Goal: Obtain resource: Obtain resource

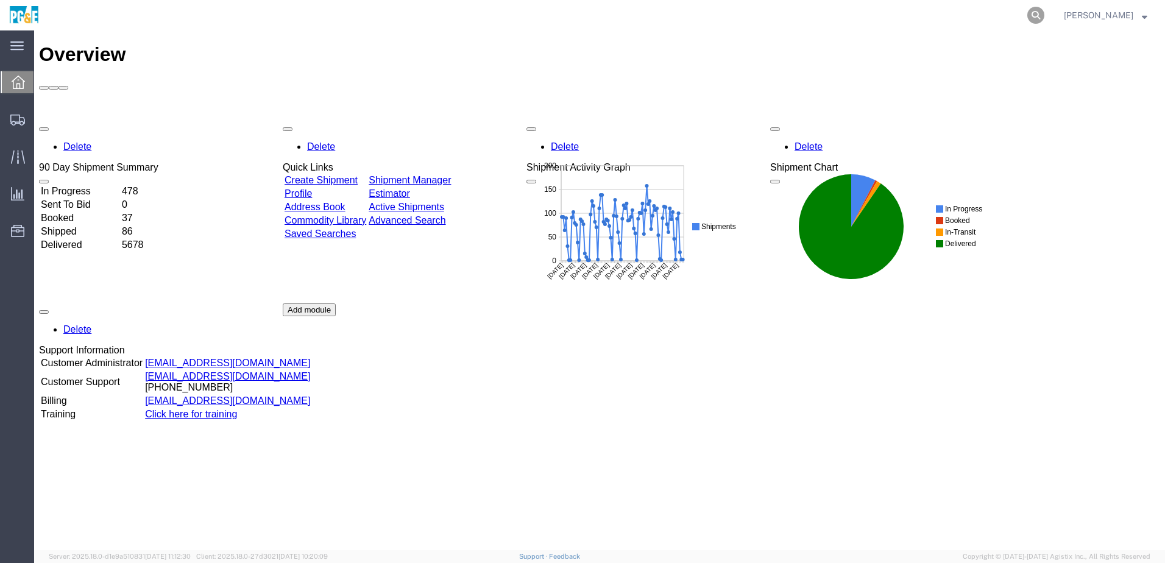
click at [1045, 16] on icon at bounding box center [1036, 15] width 17 height 17
click at [807, 15] on input "search" at bounding box center [842, 15] width 371 height 29
paste input "56568705"
type input "56568705"
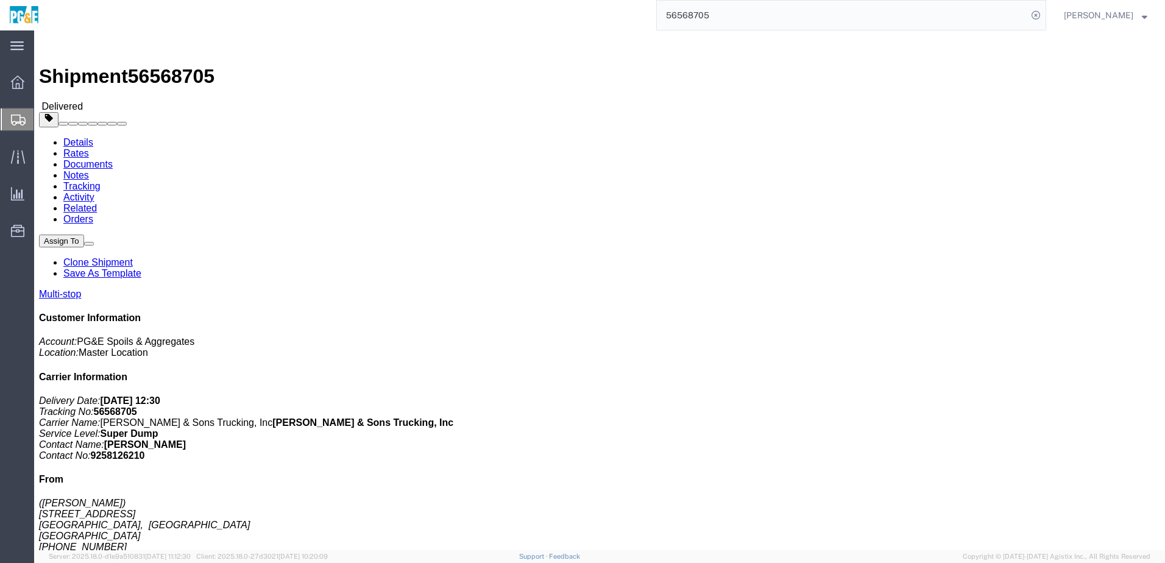
click div "Leg 1 - Truckload Vehicle 1: Super Dump Number of trucks: 1"
click link "Documents"
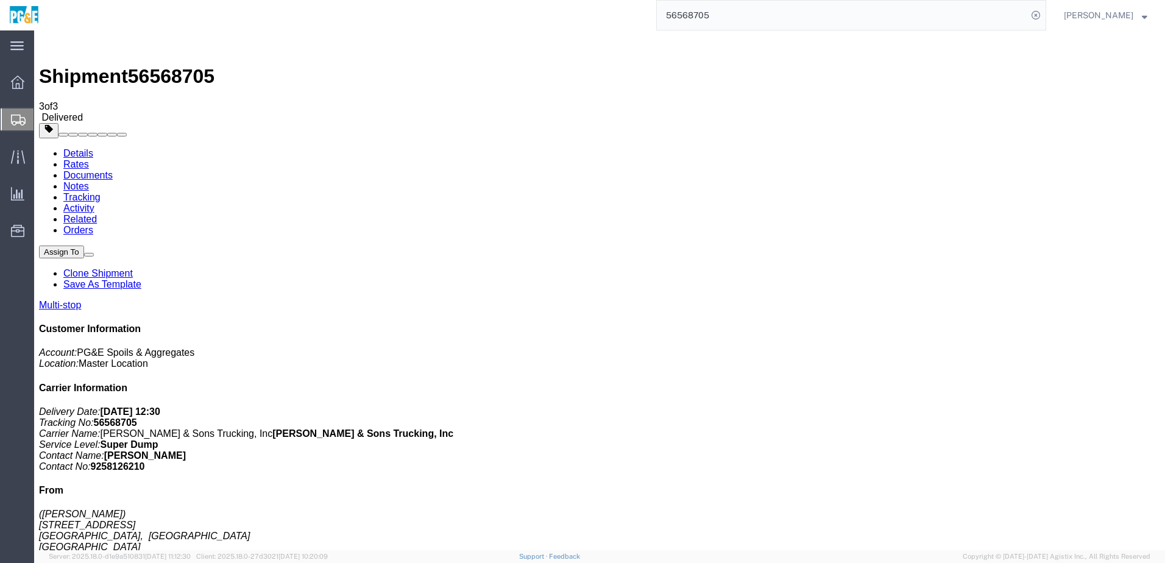
checkbox input "true"
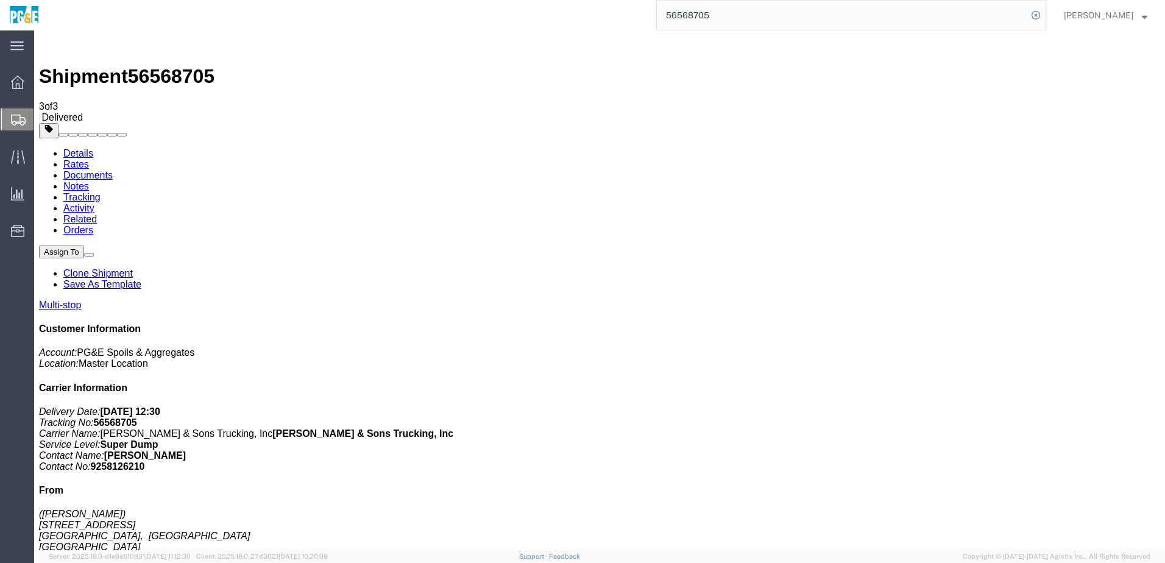
click at [101, 192] on link "Tracking" at bounding box center [81, 197] width 37 height 10
click at [705, 17] on input "56568705" at bounding box center [842, 15] width 371 height 29
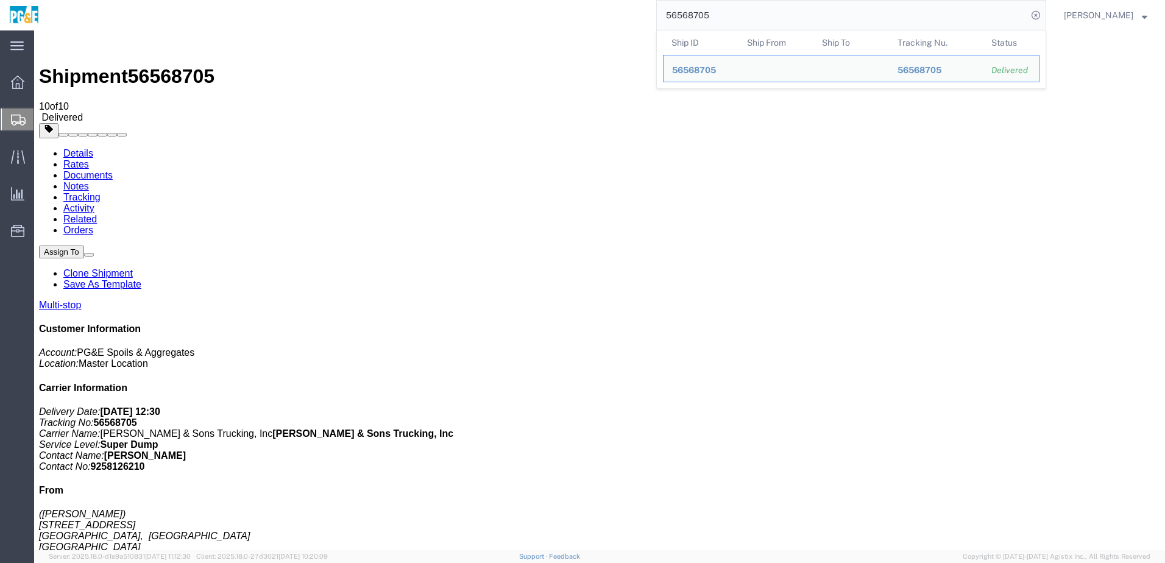
click at [705, 17] on input "56568705" at bounding box center [842, 15] width 371 height 29
paste input "74420"
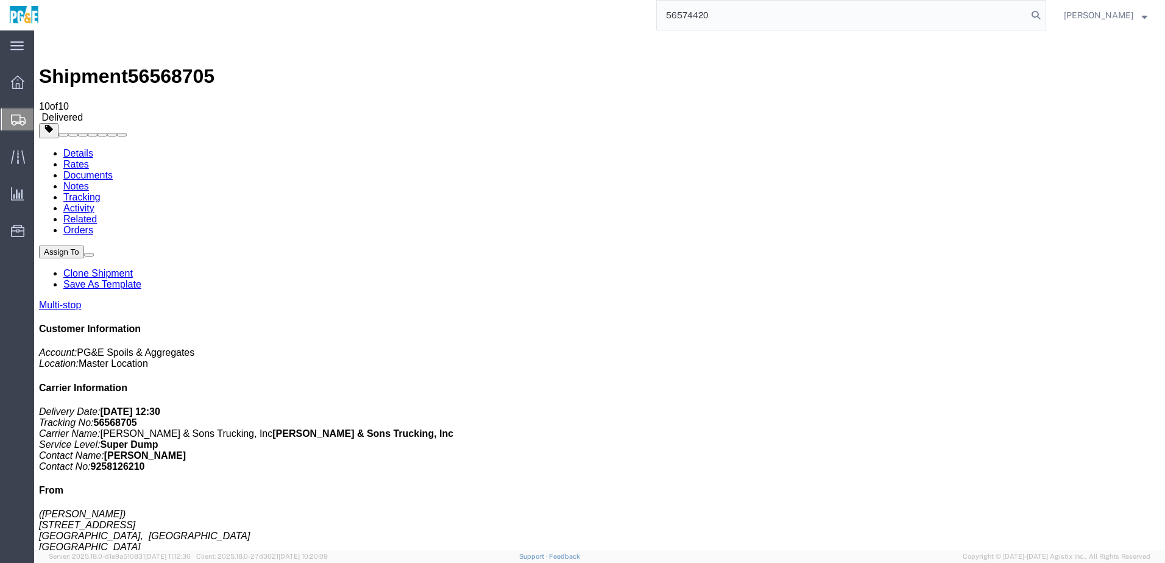
type input "56574420"
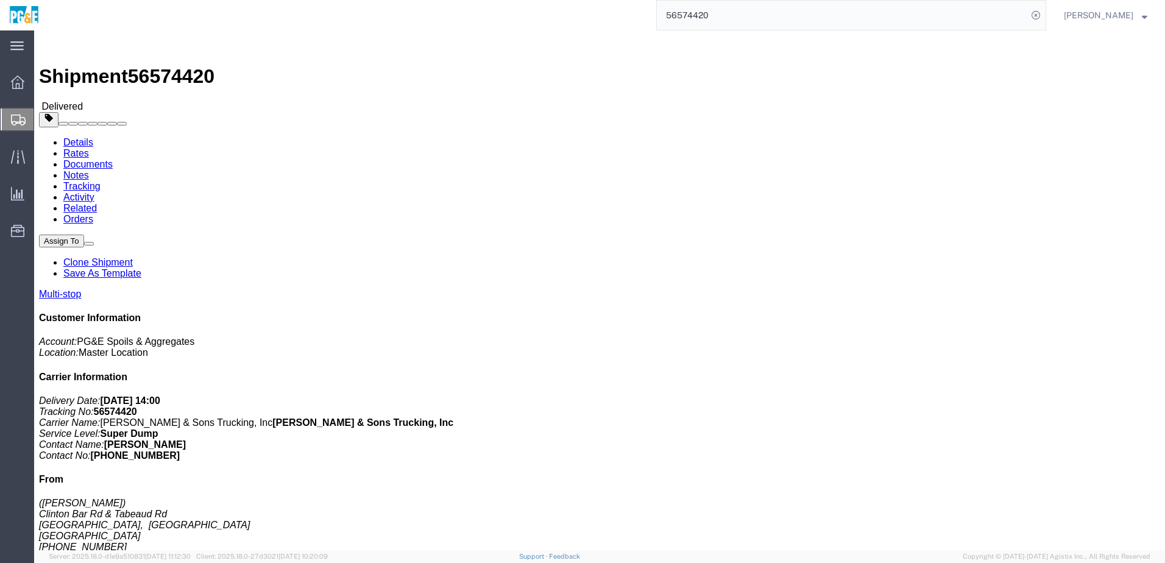
click div "Shipment Detail Multi-stop Ship From ([PERSON_NAME]) [PERSON_NAME] Bar Rd & Tab…"
click div "Leg 1 - Truckload Vehicle 1: Super Dump Number of trucks: 1"
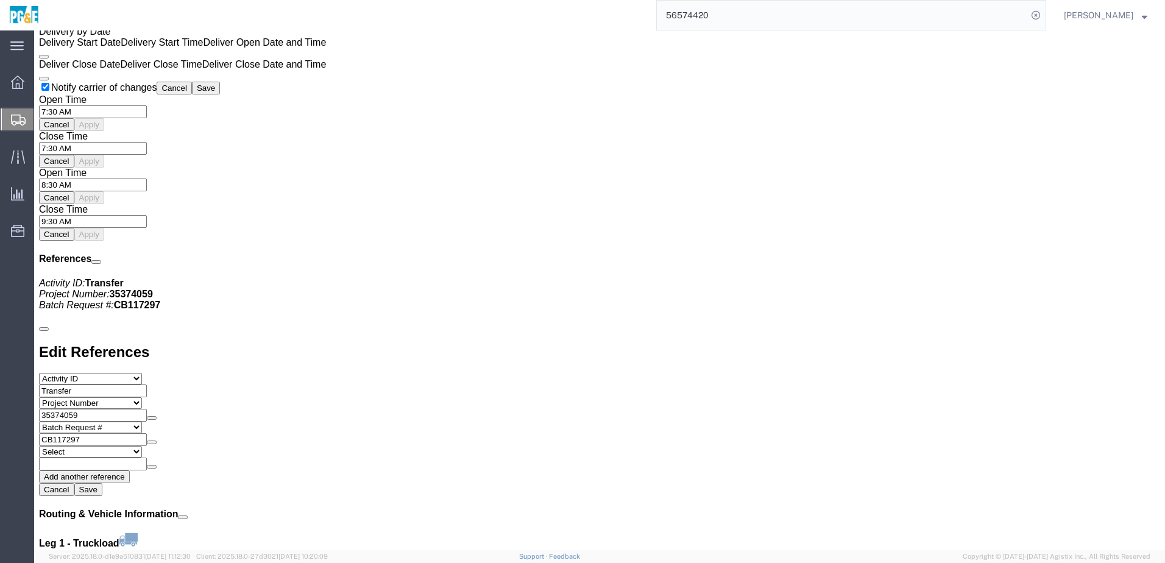
scroll to position [1158, 0]
click link "Documents"
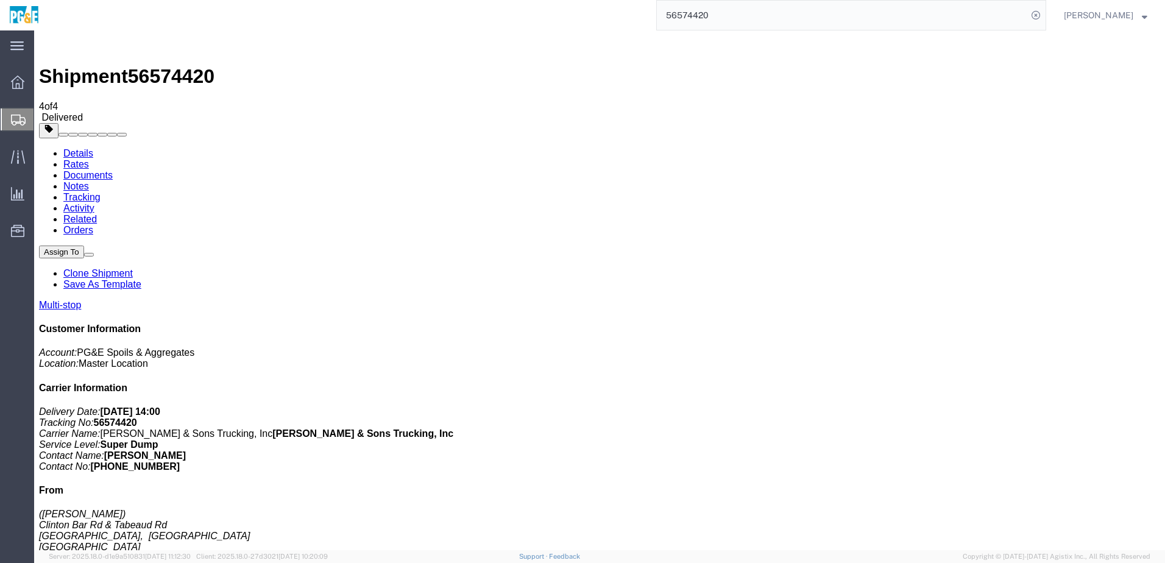
checkbox input "true"
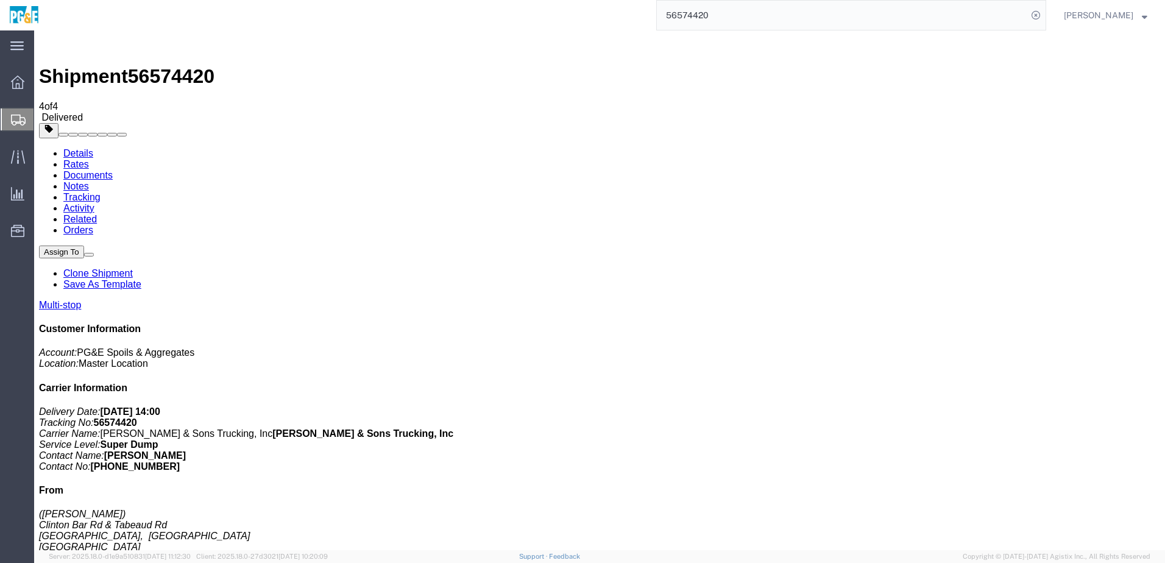
drag, startPoint x: 104, startPoint y: 345, endPoint x: 121, endPoint y: 336, distance: 19.9
click at [101, 192] on link "Tracking" at bounding box center [81, 197] width 37 height 10
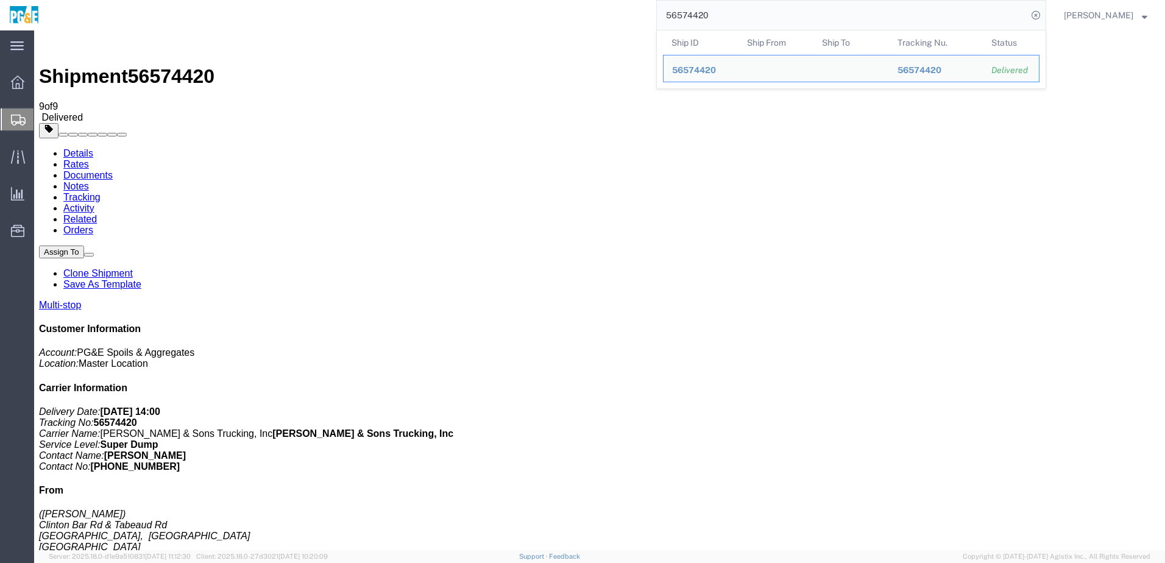
click at [698, 14] on input "56574420" at bounding box center [842, 15] width 371 height 29
paste input "808"
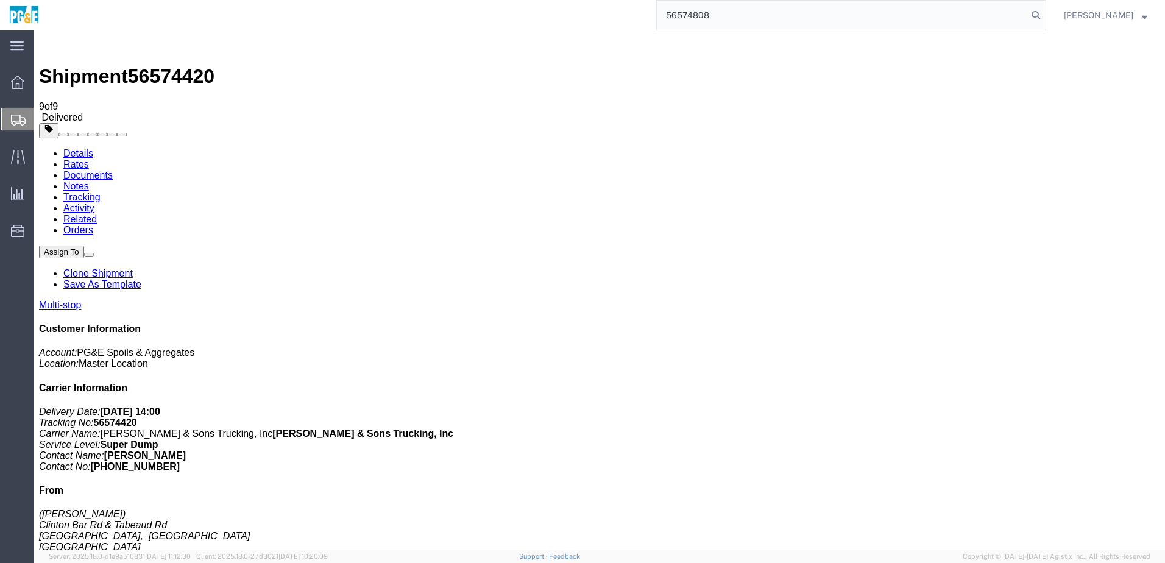
type input "56574808"
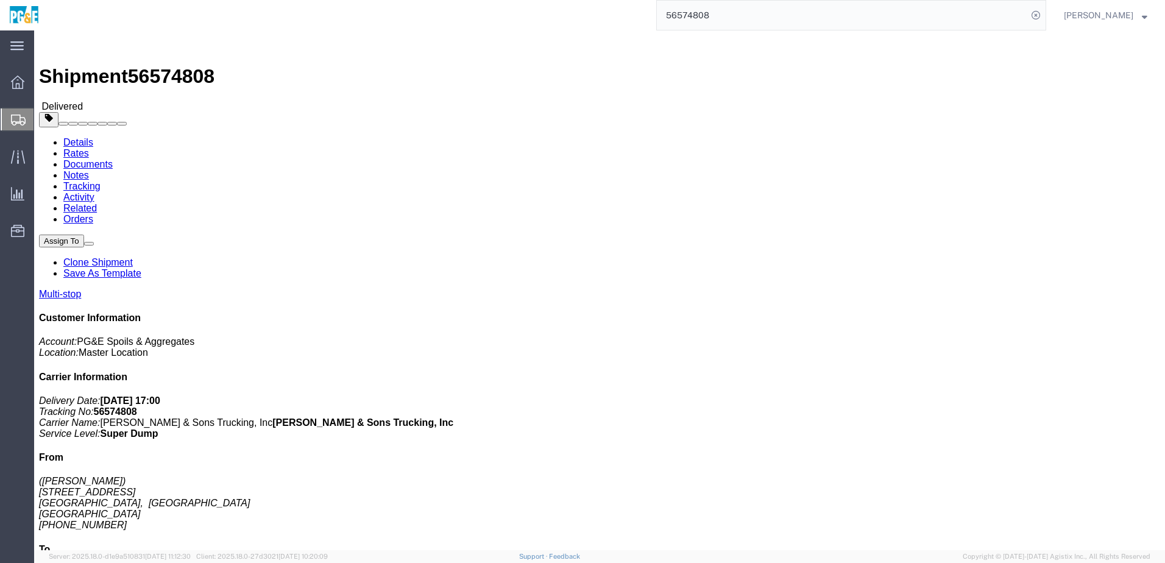
click link "Documents"
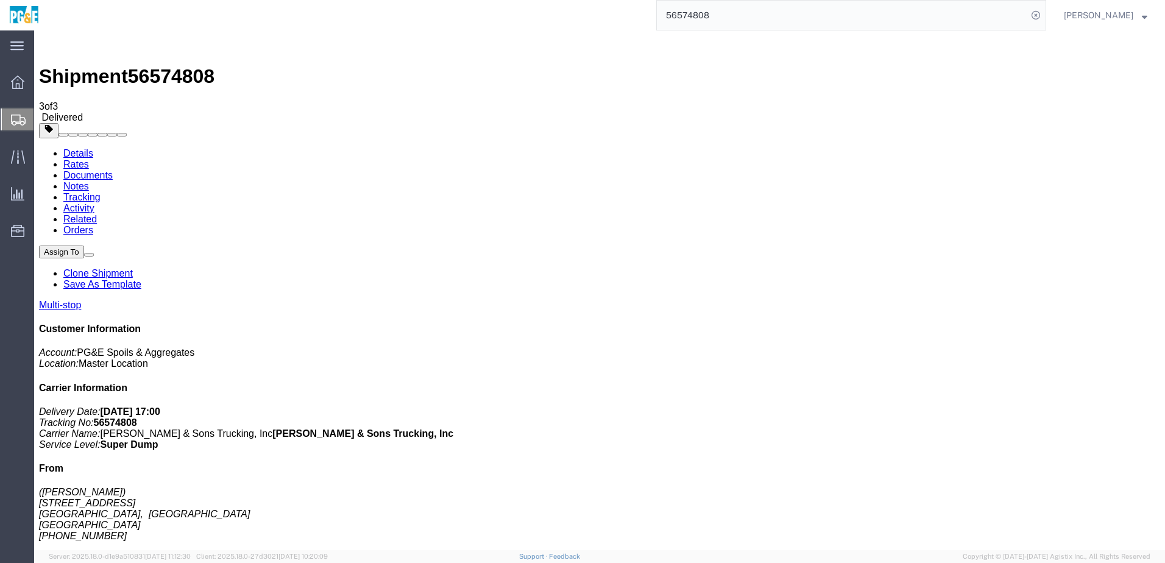
checkbox input "true"
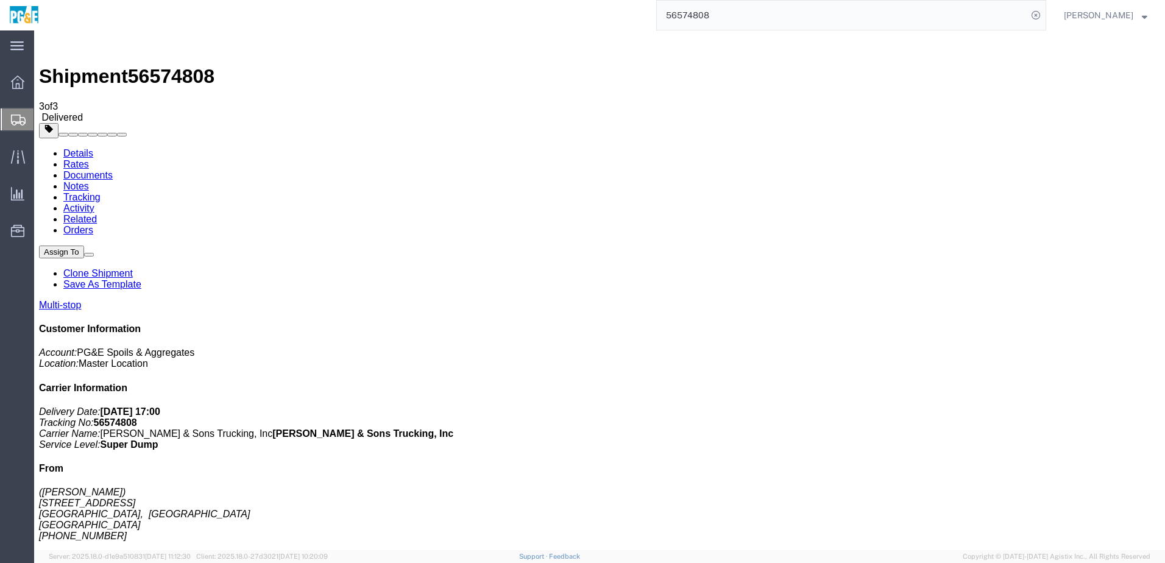
click at [101, 192] on link "Tracking" at bounding box center [81, 197] width 37 height 10
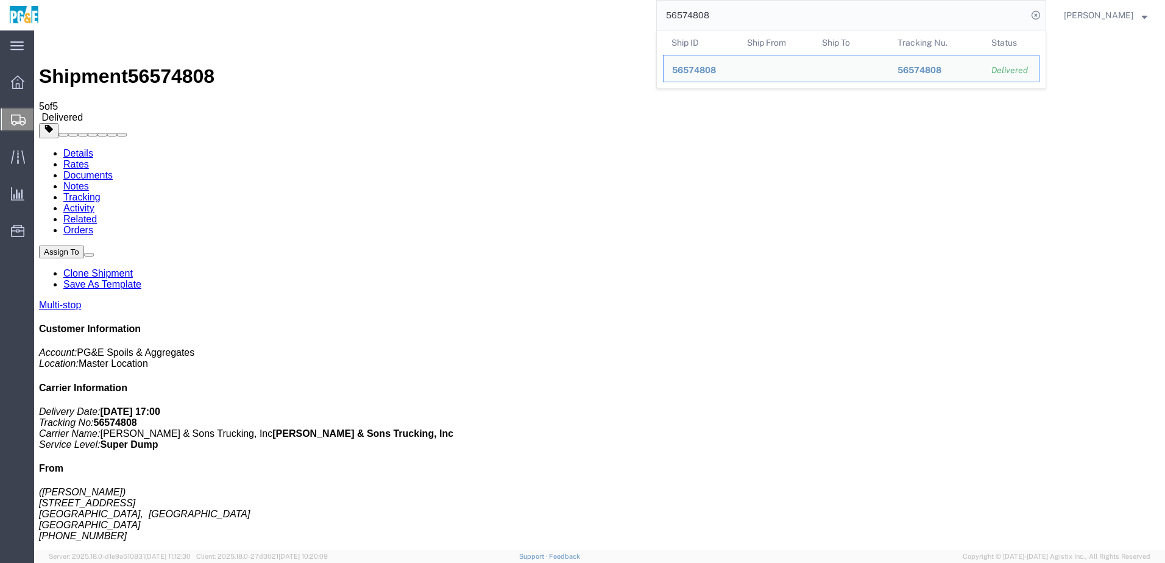
click at [681, 12] on input "56574808" at bounding box center [842, 15] width 371 height 29
paste input "12"
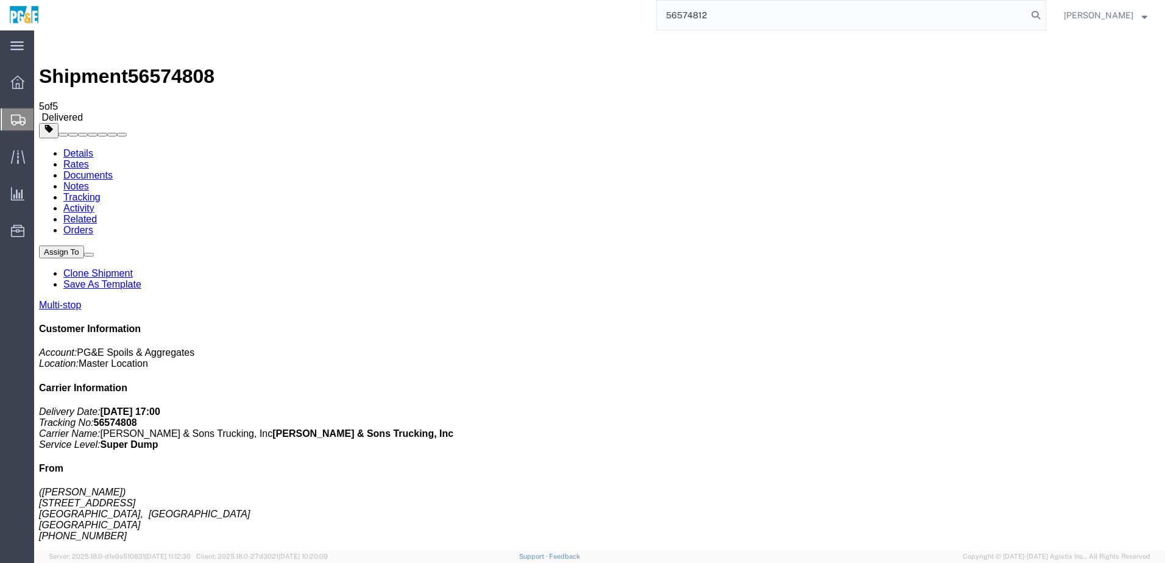
type input "56574812"
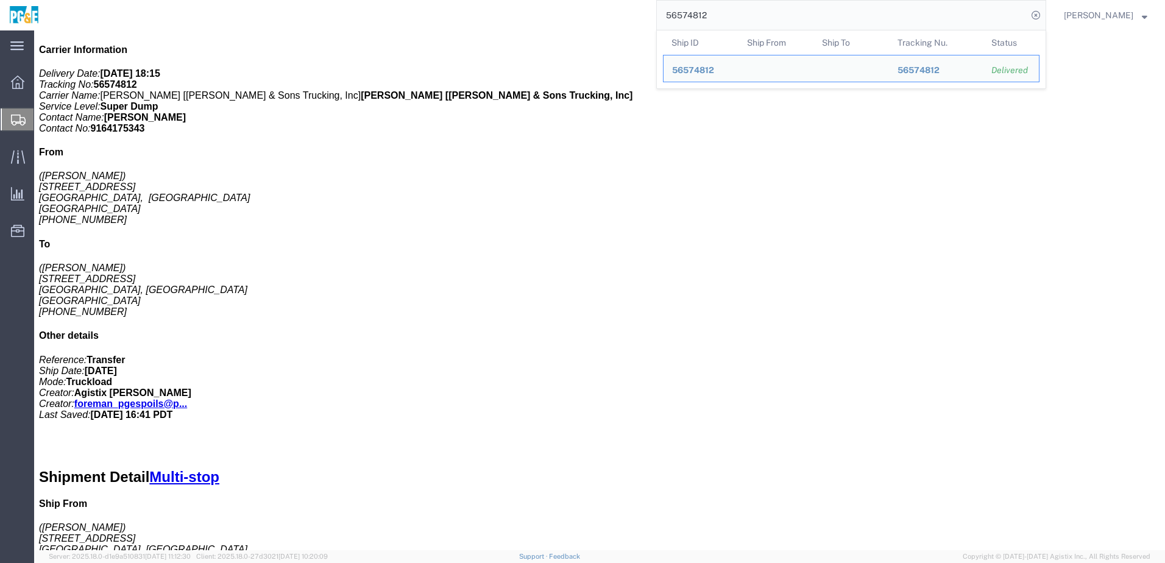
scroll to position [183, 0]
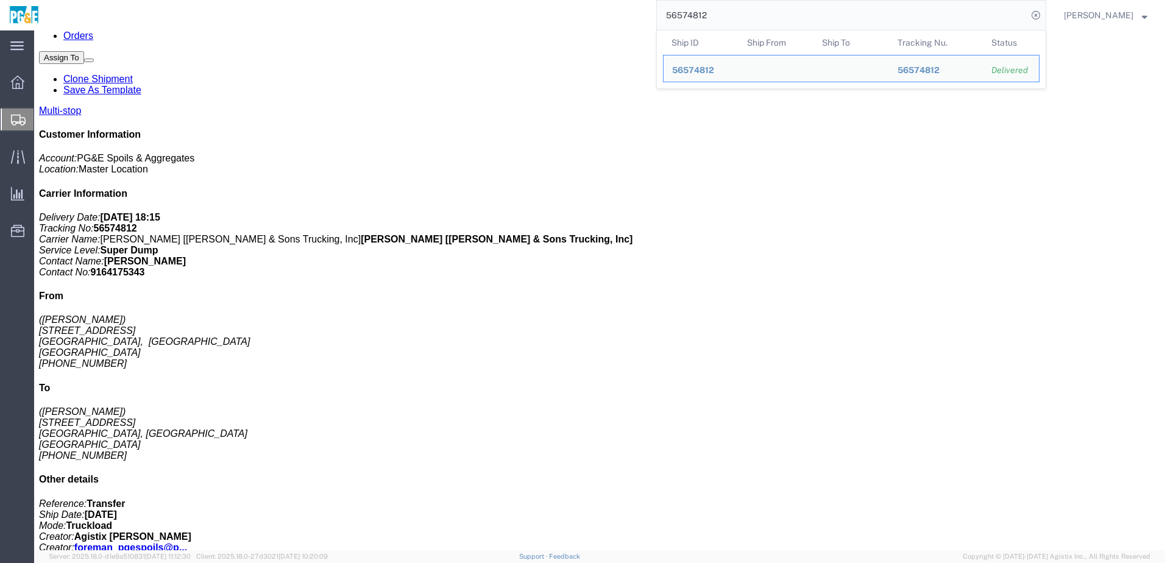
click link "Documents"
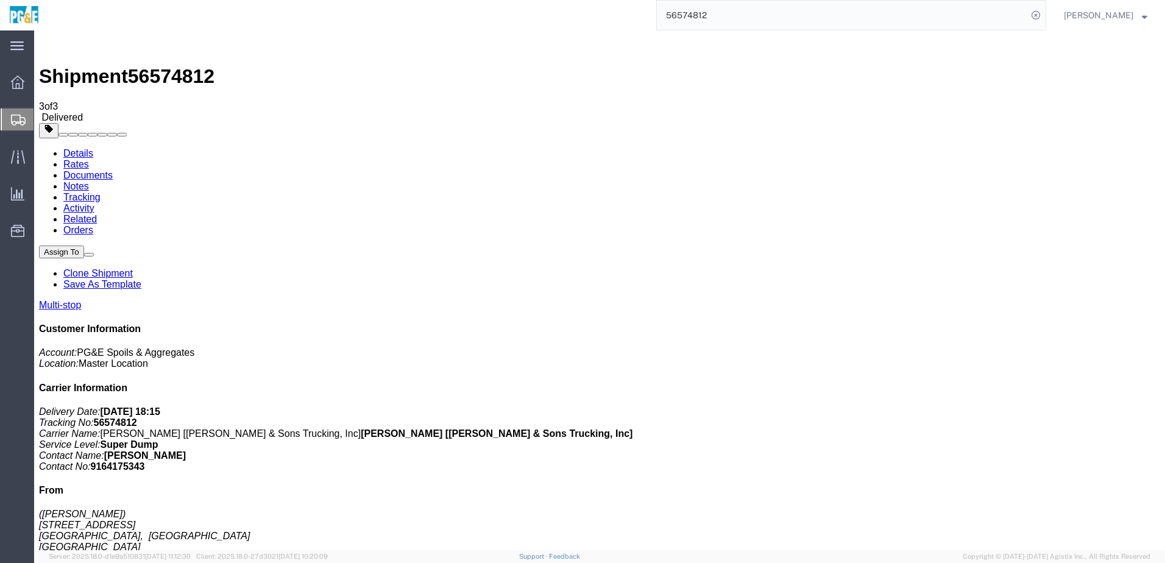
checkbox input "true"
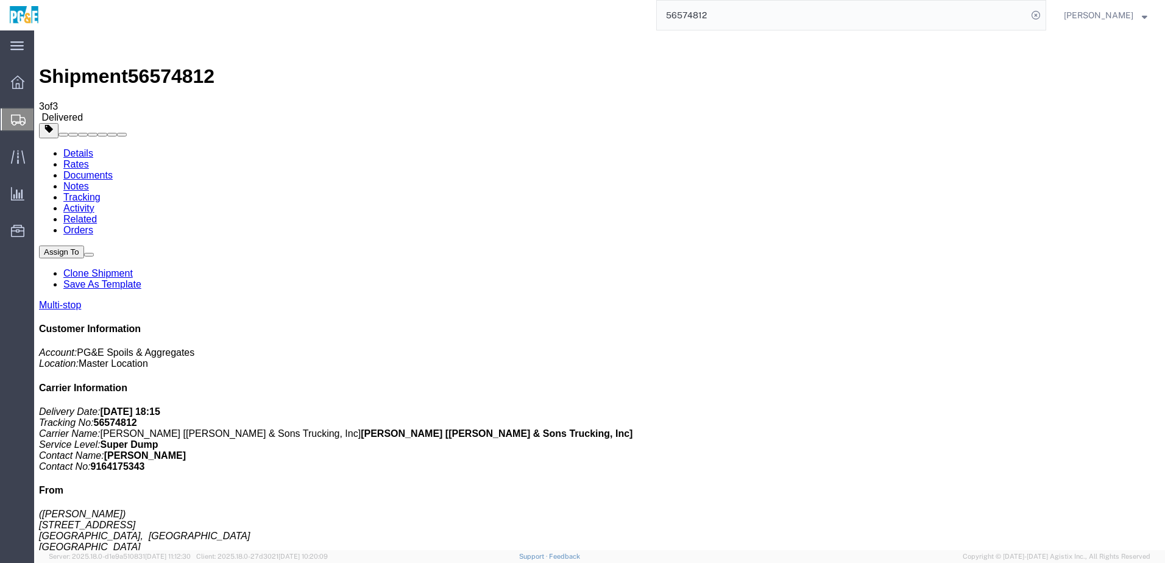
click at [101, 192] on link "Tracking" at bounding box center [81, 197] width 37 height 10
click at [719, 15] on input "56574812" at bounding box center [842, 15] width 371 height 29
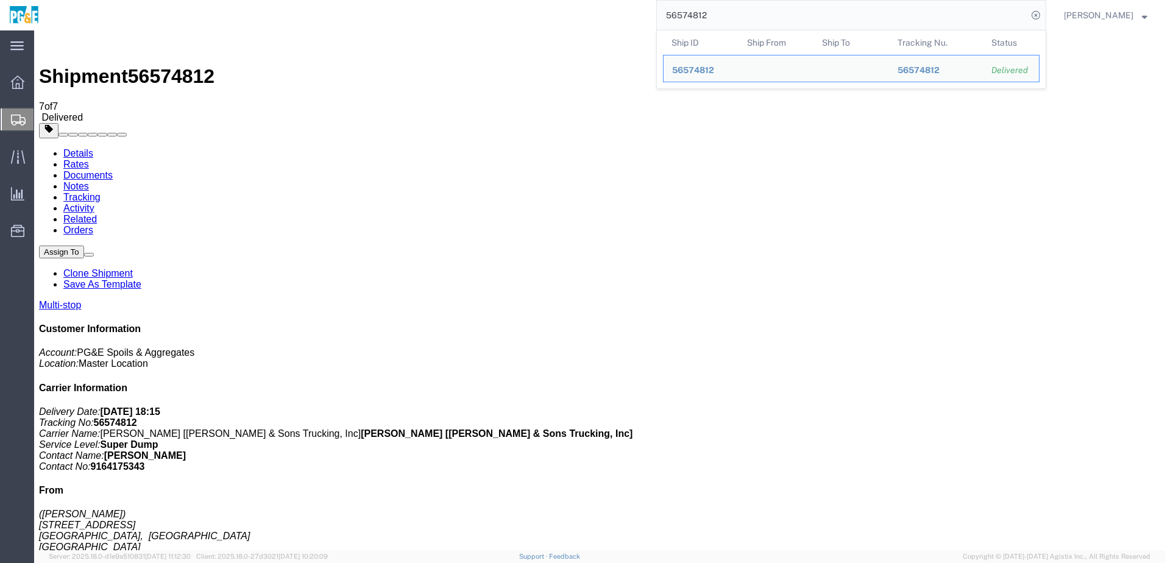
click at [719, 15] on input "56574812" at bounding box center [842, 15] width 371 height 29
paste input "5230"
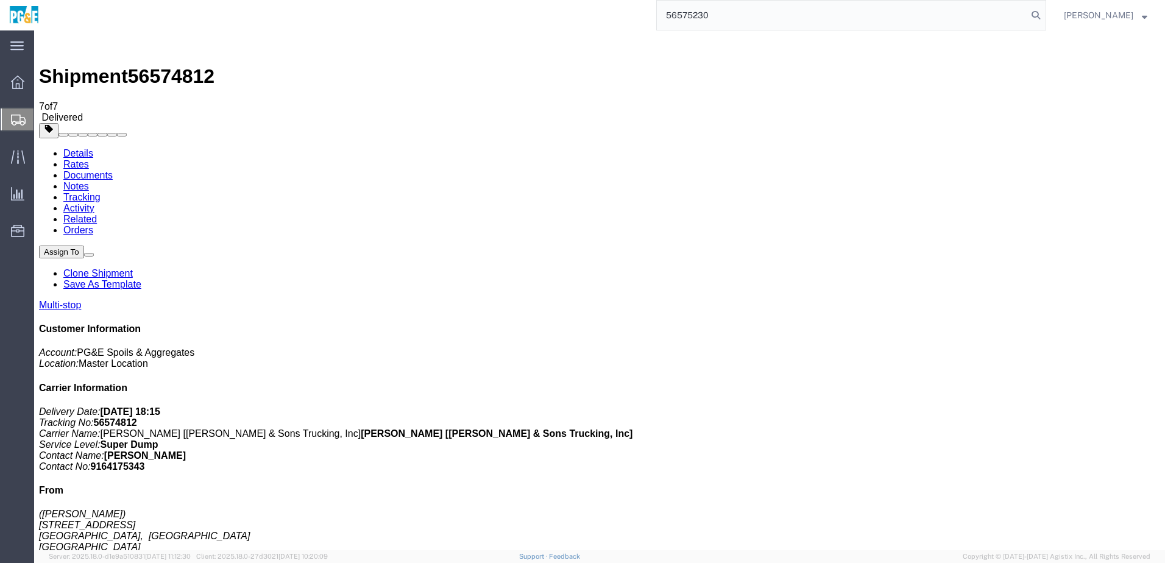
type input "56575230"
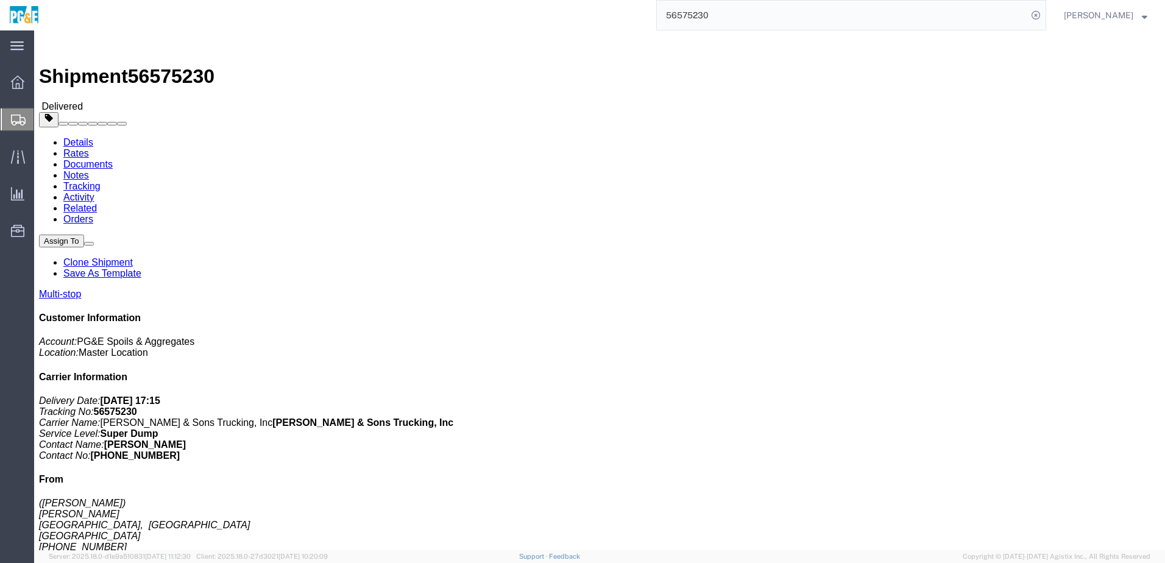
click link "Documents"
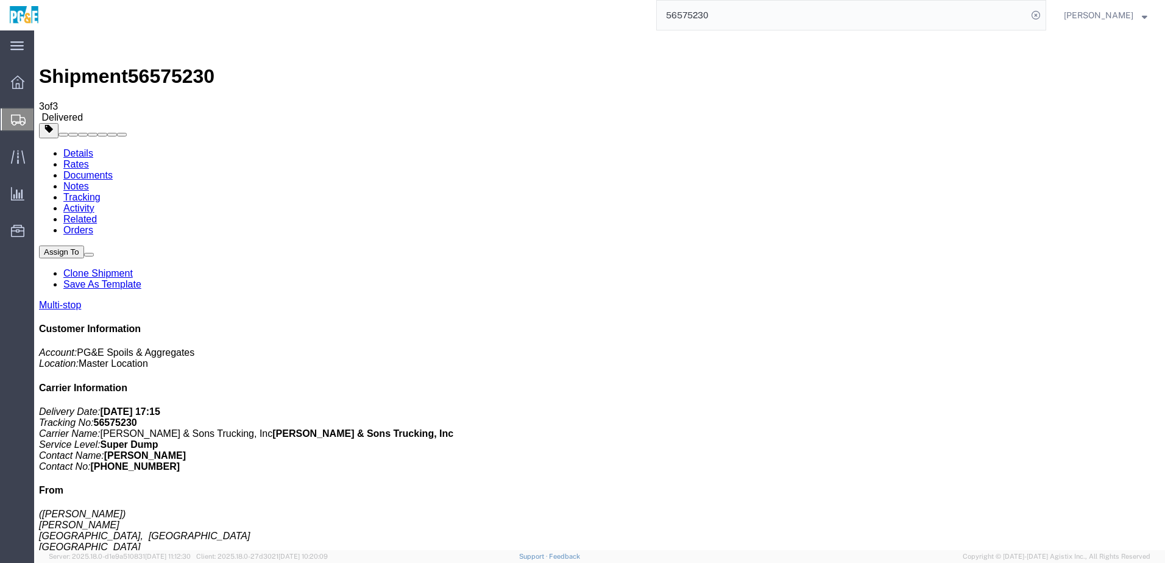
checkbox input "true"
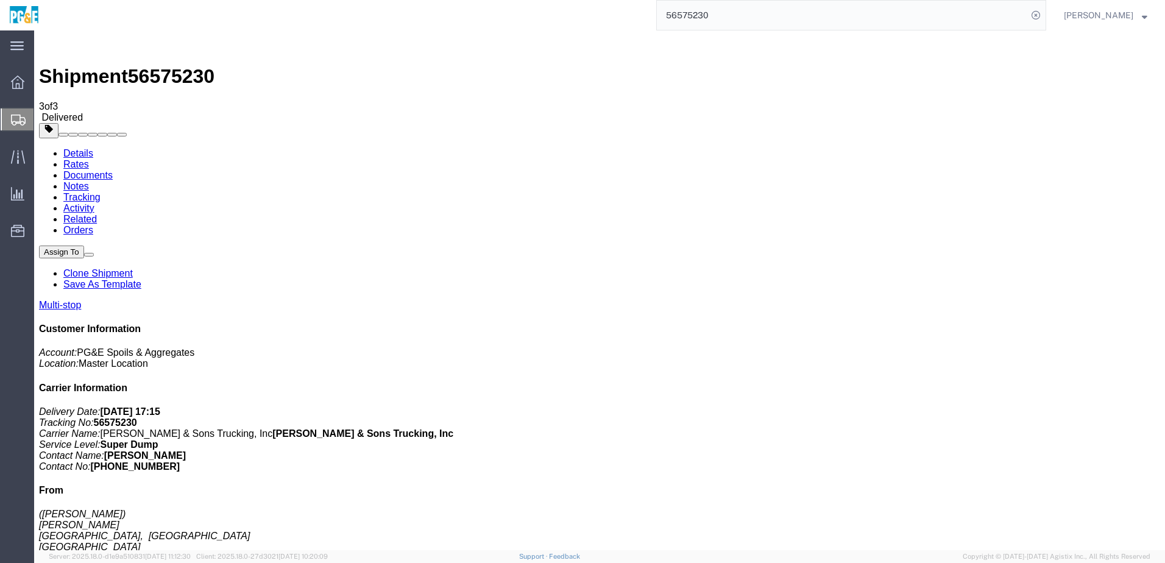
click at [101, 192] on link "Tracking" at bounding box center [81, 197] width 37 height 10
click at [702, 11] on input "56575230" at bounding box center [842, 15] width 371 height 29
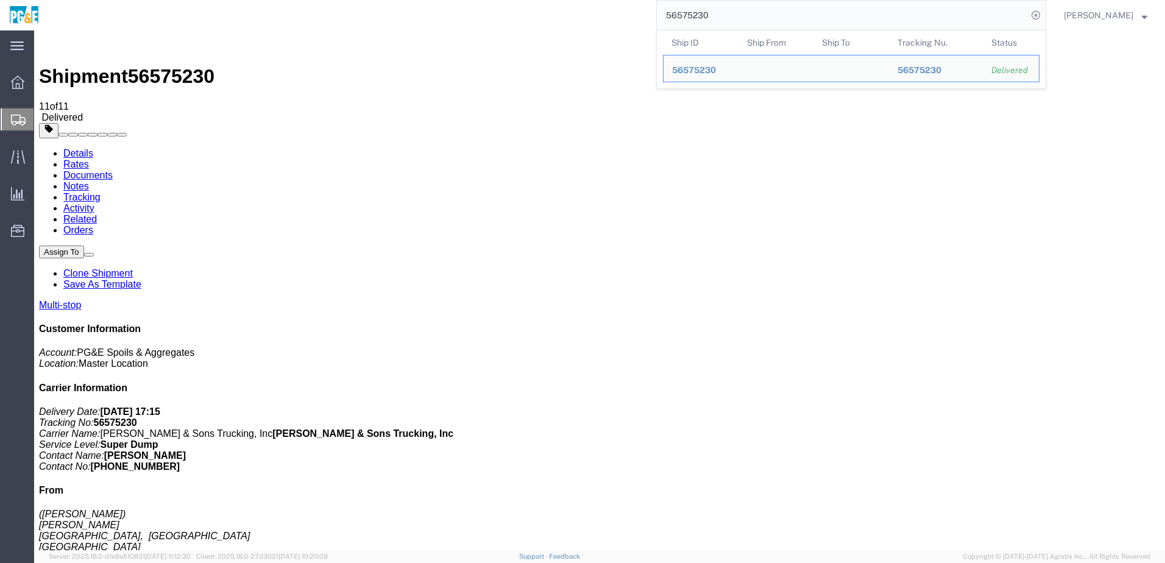
click at [702, 11] on input "56575230" at bounding box center [842, 15] width 371 height 29
paste input "2"
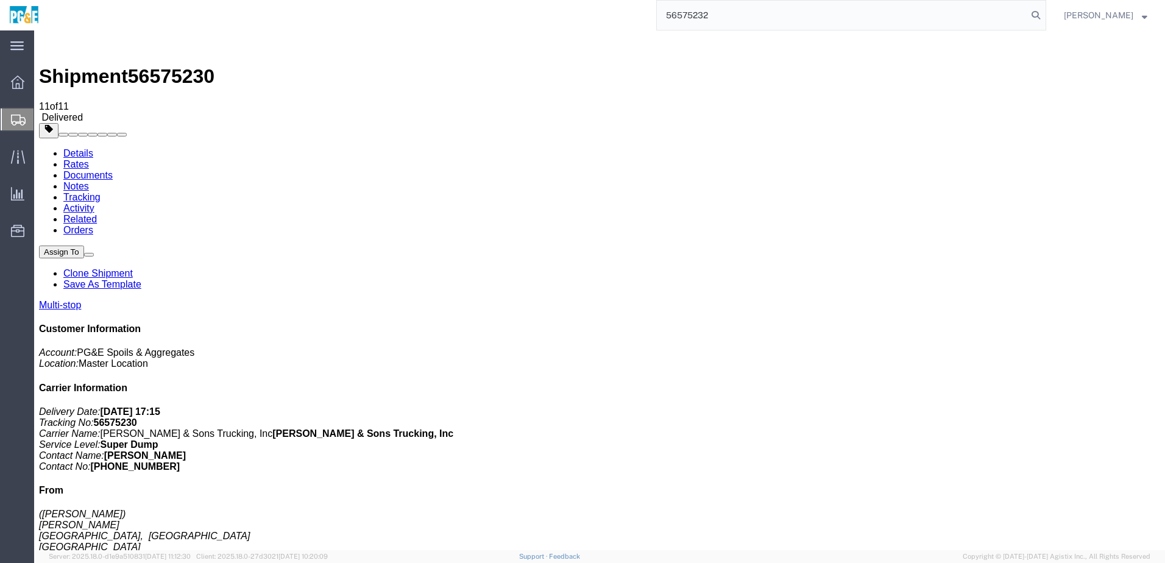
type input "56575232"
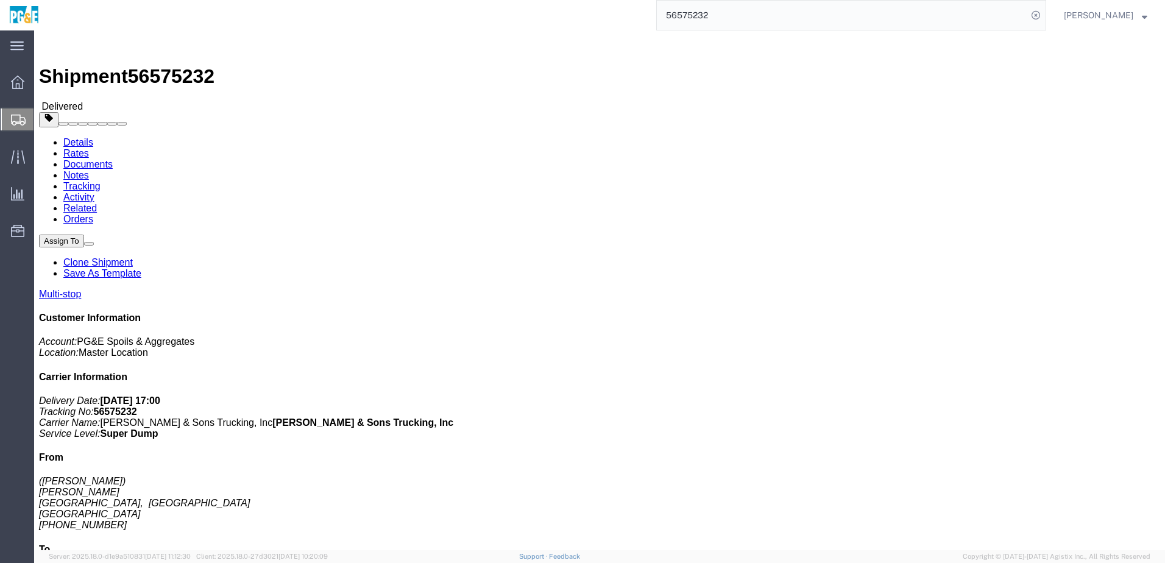
click div "Leg 1 - Truckload Vehicle 1: Super Dump Number of trucks: 1"
click link "Documents"
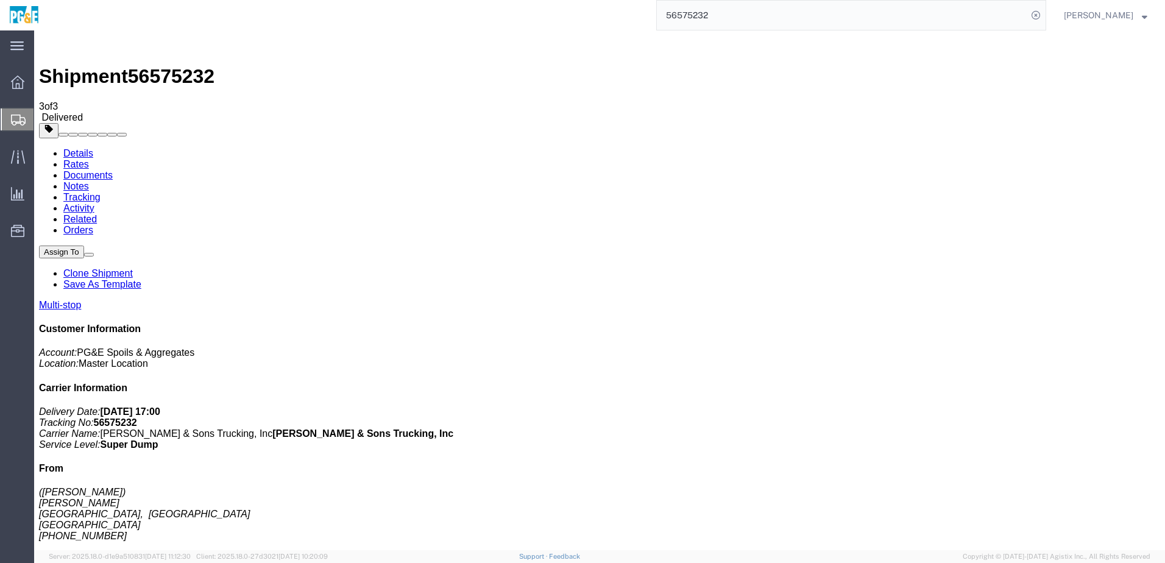
drag, startPoint x: 50, startPoint y: 191, endPoint x: 50, endPoint y: 181, distance: 10.4
checkbox input "true"
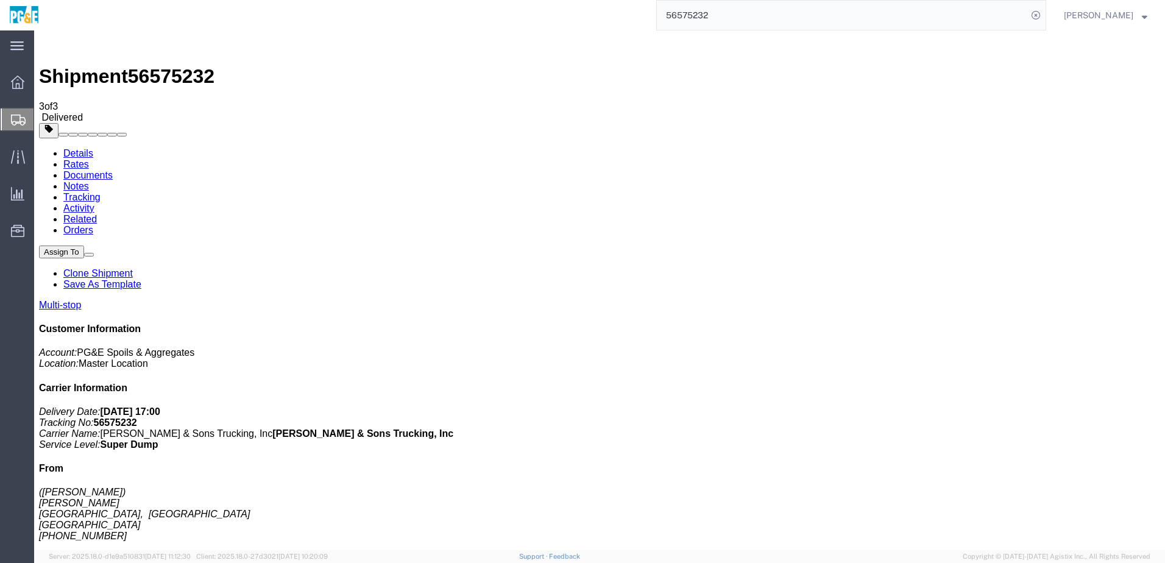
click at [101, 192] on link "Tracking" at bounding box center [81, 197] width 37 height 10
click at [712, 10] on input "56575232" at bounding box center [842, 15] width 371 height 29
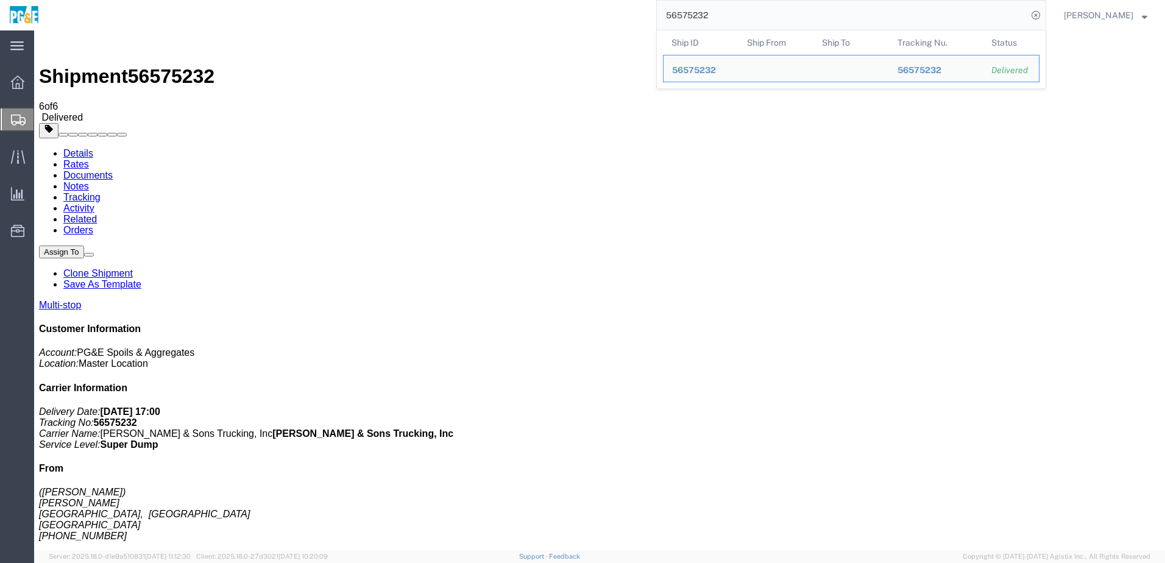
click at [712, 10] on input "56575232" at bounding box center [842, 15] width 371 height 29
paste input "102620"
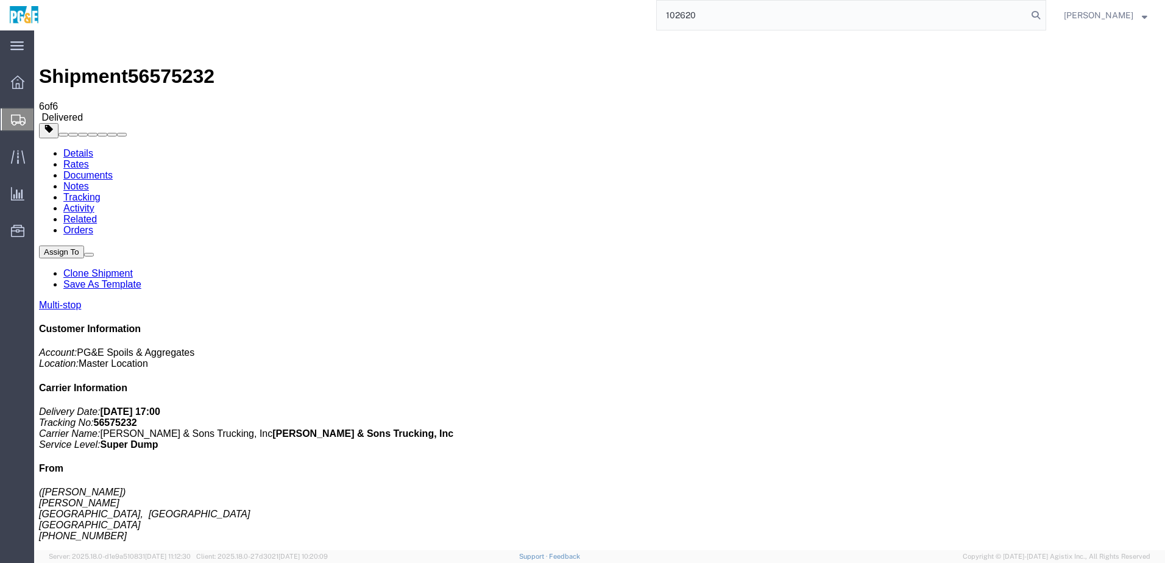
click at [701, 18] on input "102620" at bounding box center [842, 15] width 371 height 29
paste input "56600555"
type input "56600555"
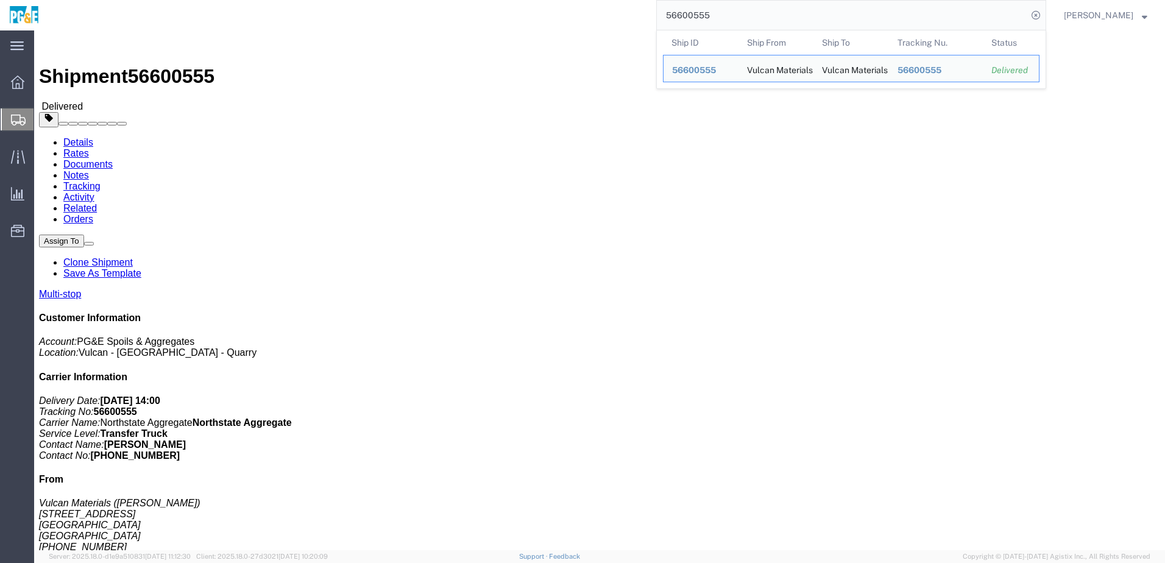
drag, startPoint x: 433, startPoint y: 246, endPoint x: 438, endPoint y: 241, distance: 6.9
click div "Leg 1 - Truckload Vehicle 1: Transfer Truck Number of trucks: 1"
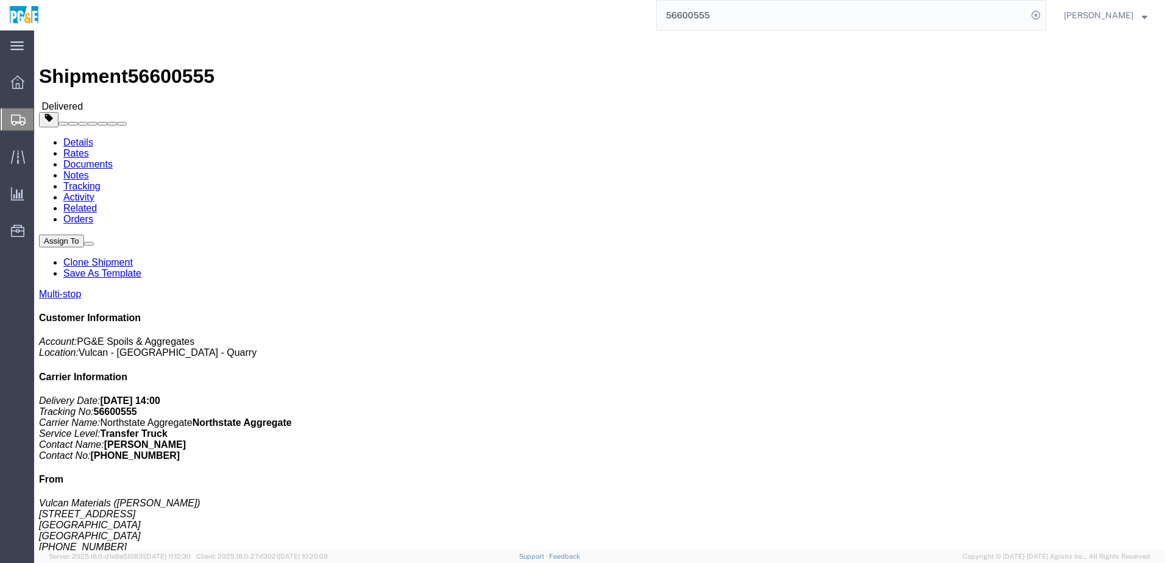
click h4 "Routing & Vehicle Information"
click link "Documents"
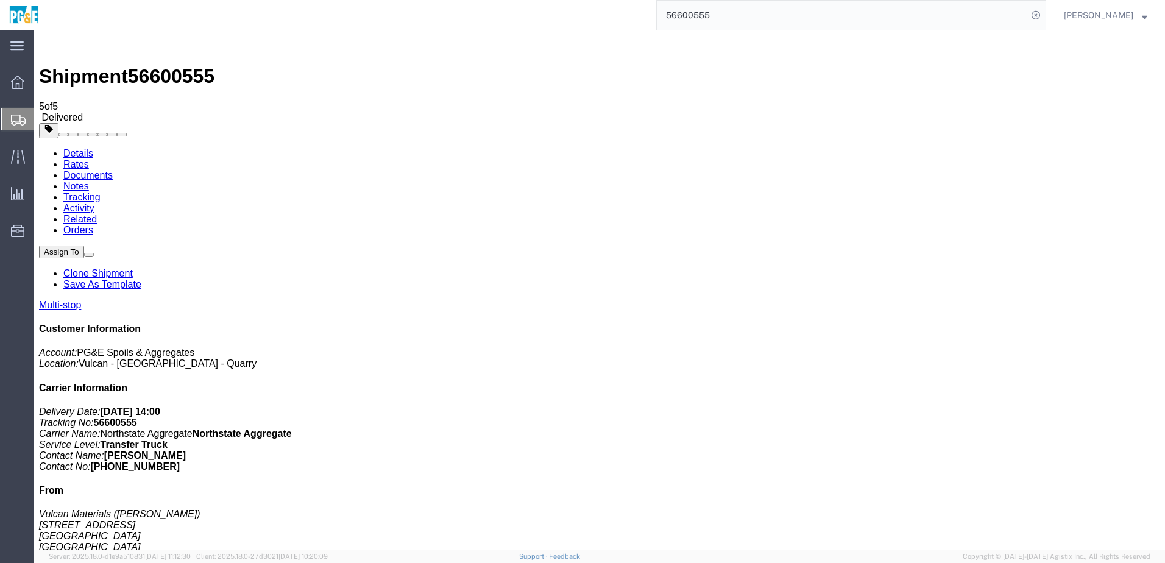
checkbox input "true"
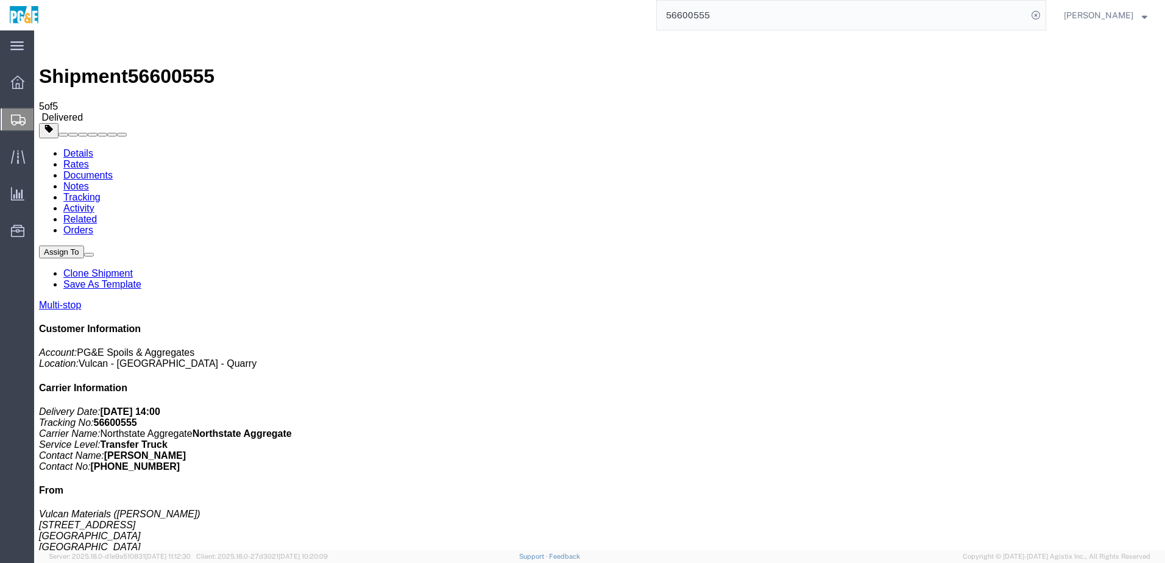
checkbox input "true"
click at [101, 192] on link "Tracking" at bounding box center [81, 197] width 37 height 10
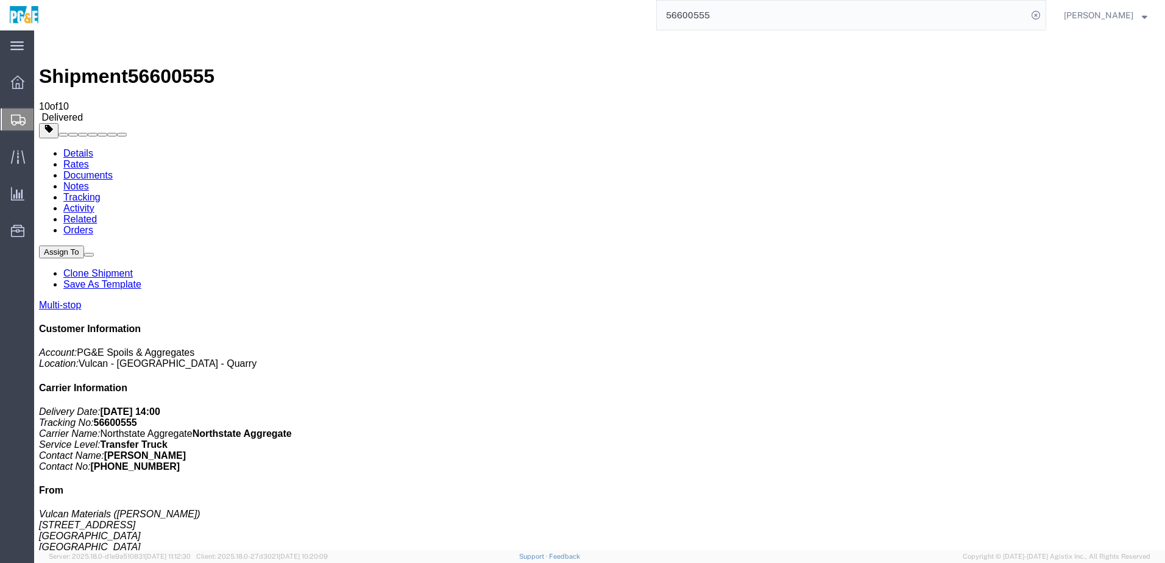
click at [91, 148] on link "Details" at bounding box center [78, 153] width 30 height 10
click at [694, 14] on input "56600555" at bounding box center [842, 15] width 371 height 29
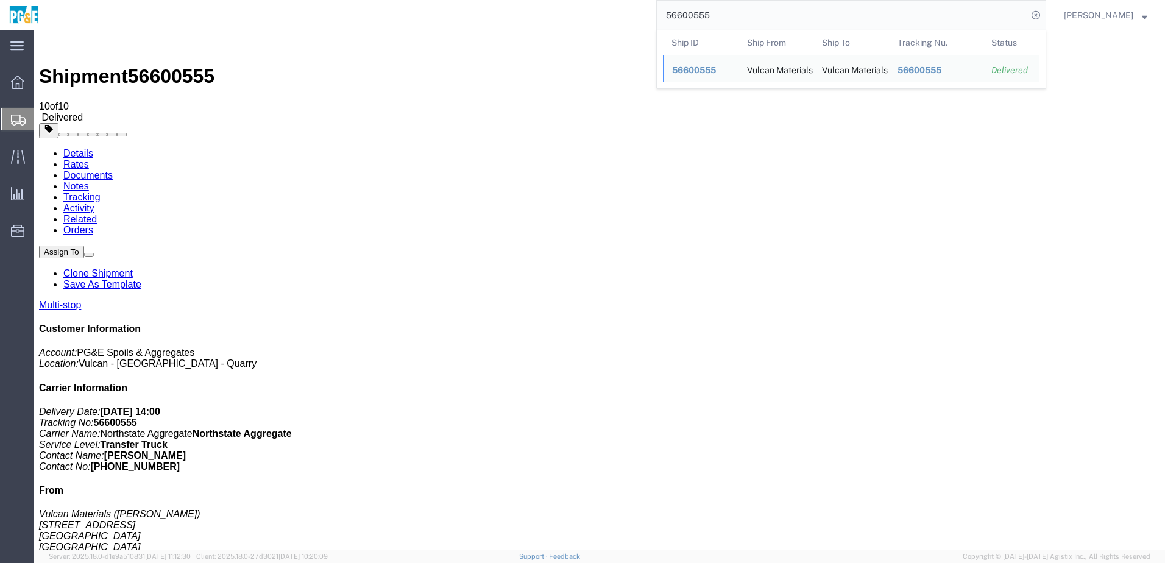
click at [694, 14] on input "56600555" at bounding box center [842, 15] width 371 height 29
paste input "597680"
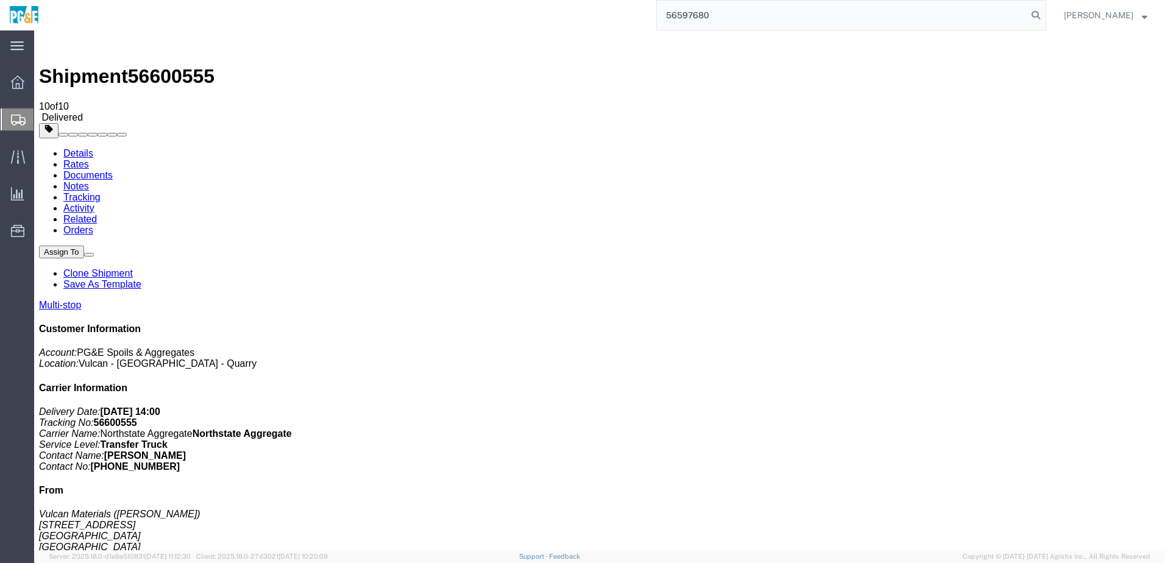
type input "56597680"
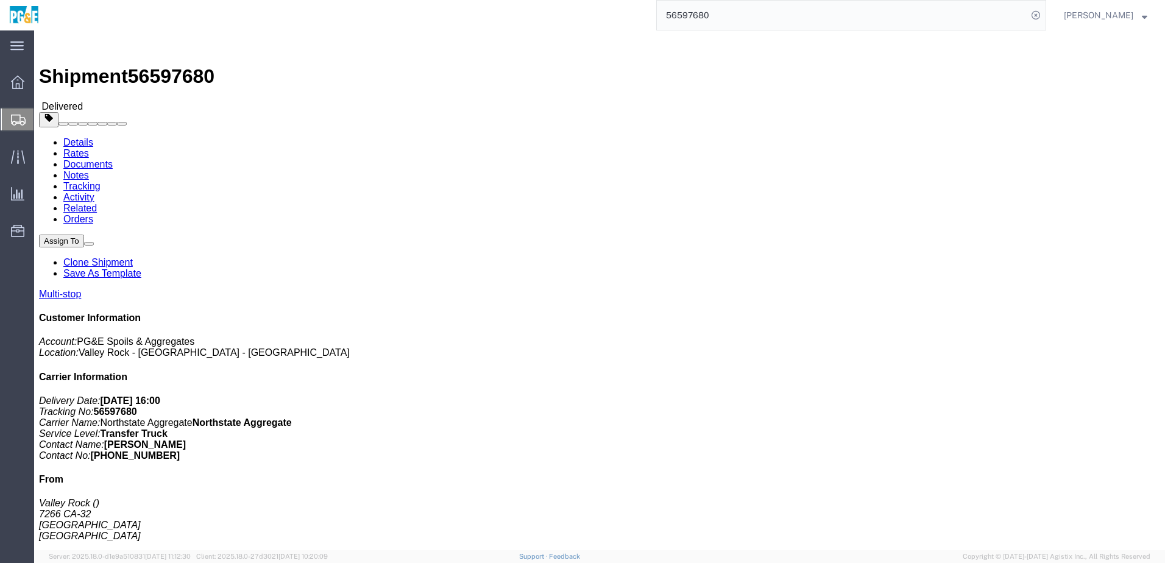
click link "Documents"
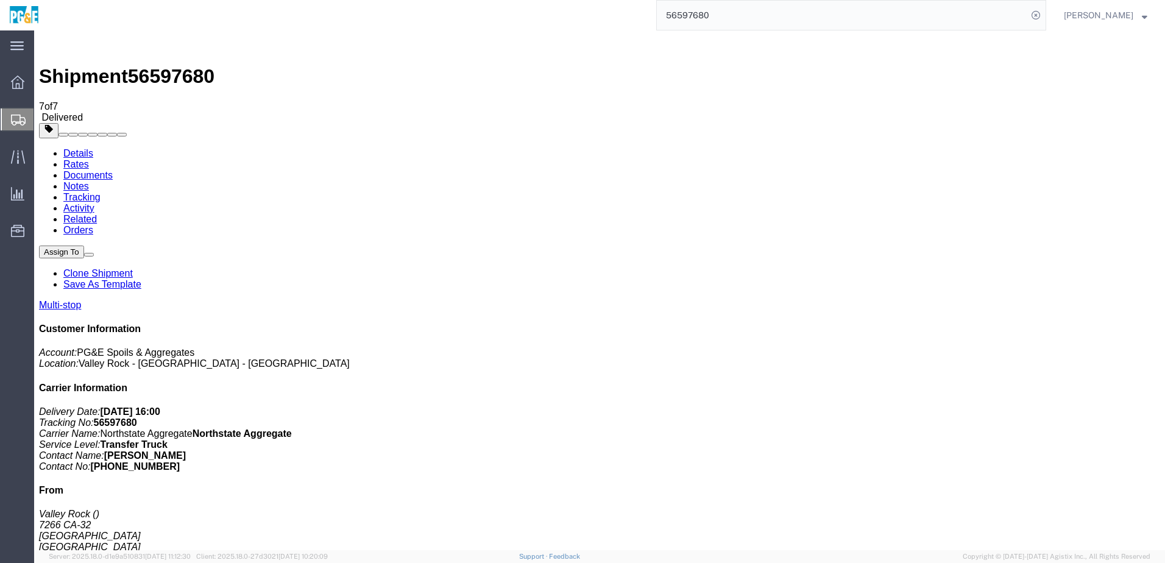
checkbox input "true"
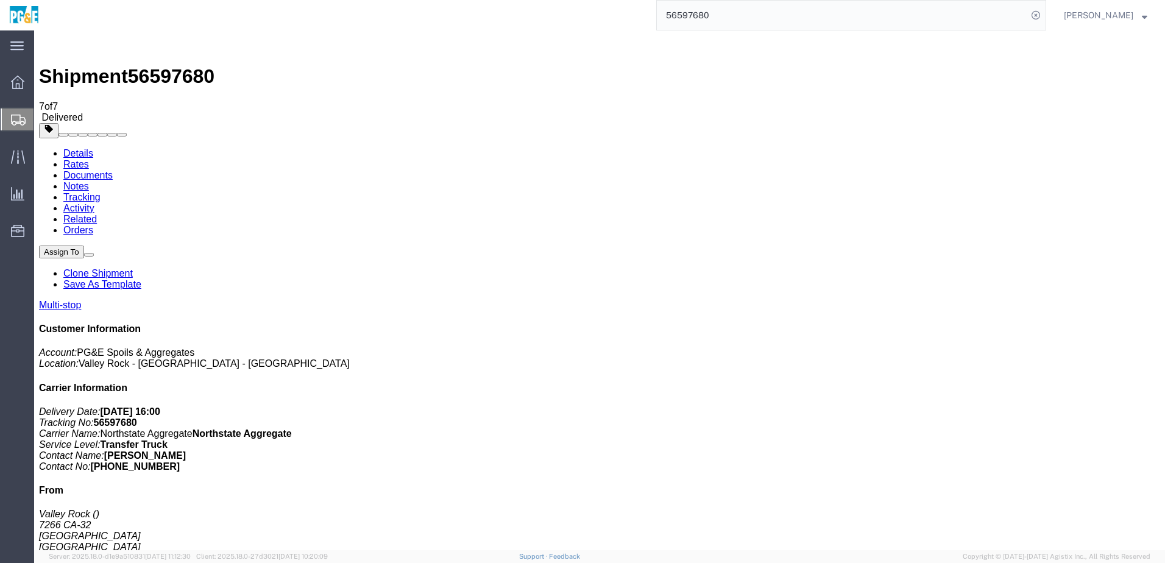
checkbox input "true"
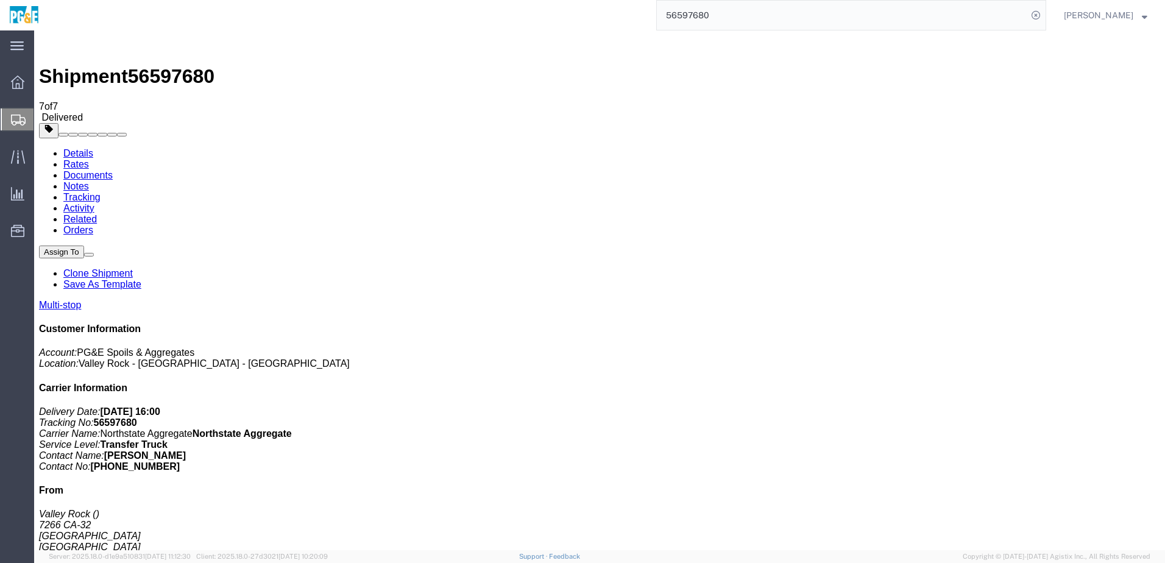
checkbox input "true"
click at [101, 192] on link "Tracking" at bounding box center [81, 197] width 37 height 10
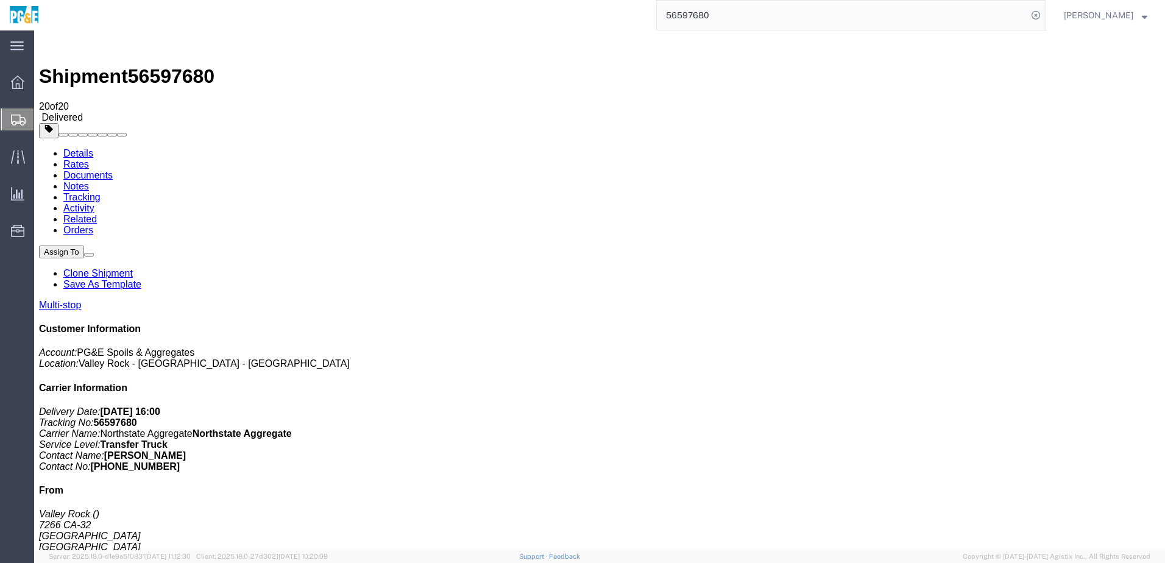
click at [700, 13] on input "56597680" at bounding box center [842, 15] width 371 height 29
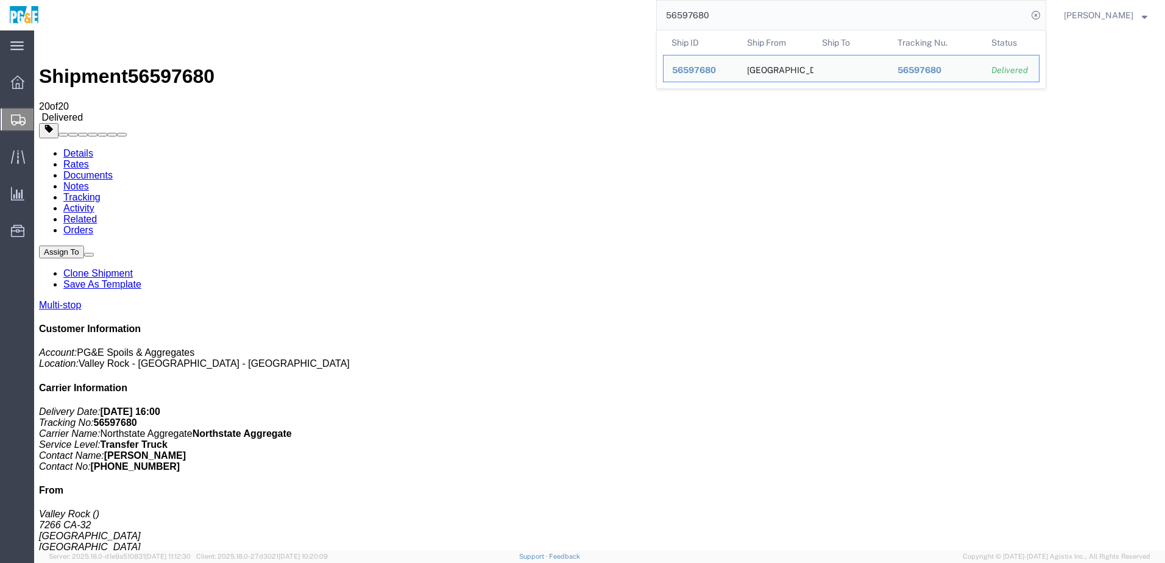
click at [700, 13] on input "56597680" at bounding box center [842, 15] width 371 height 29
paste input "85283"
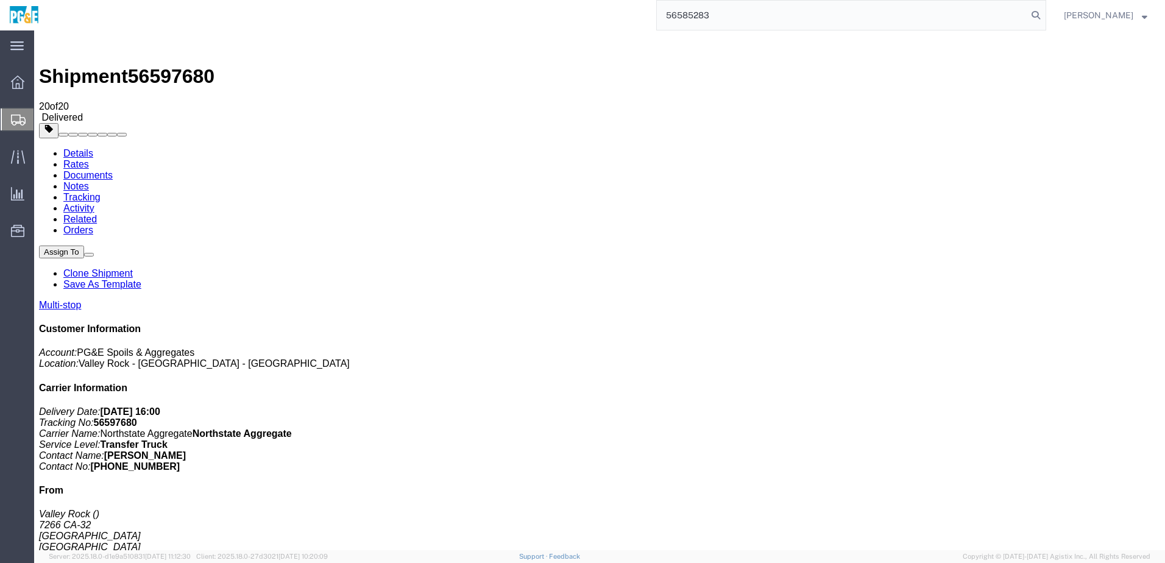
type input "56585283"
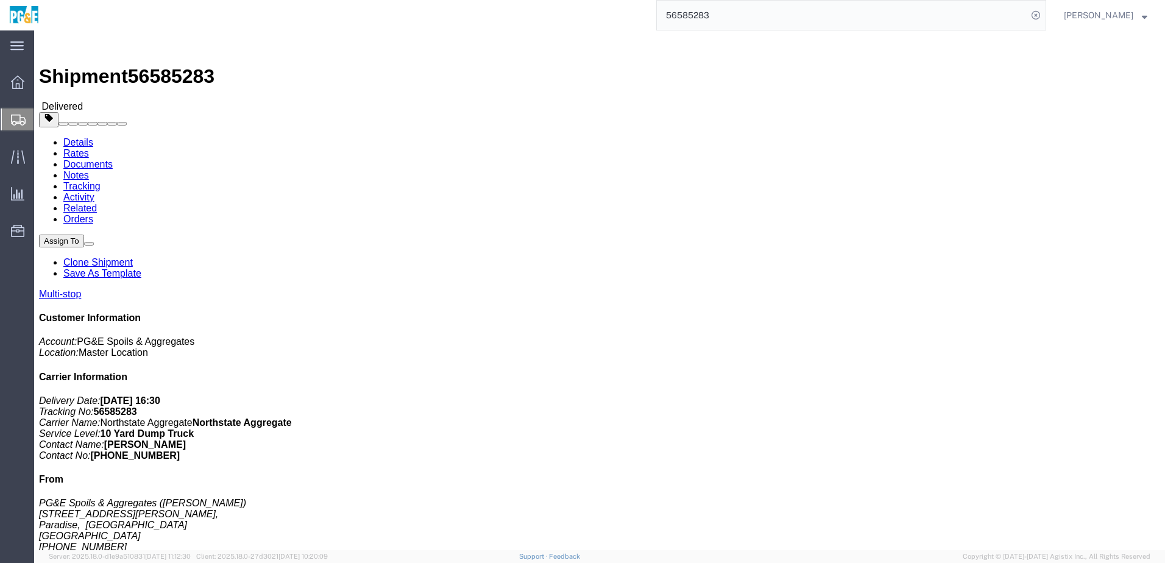
click link "Documents"
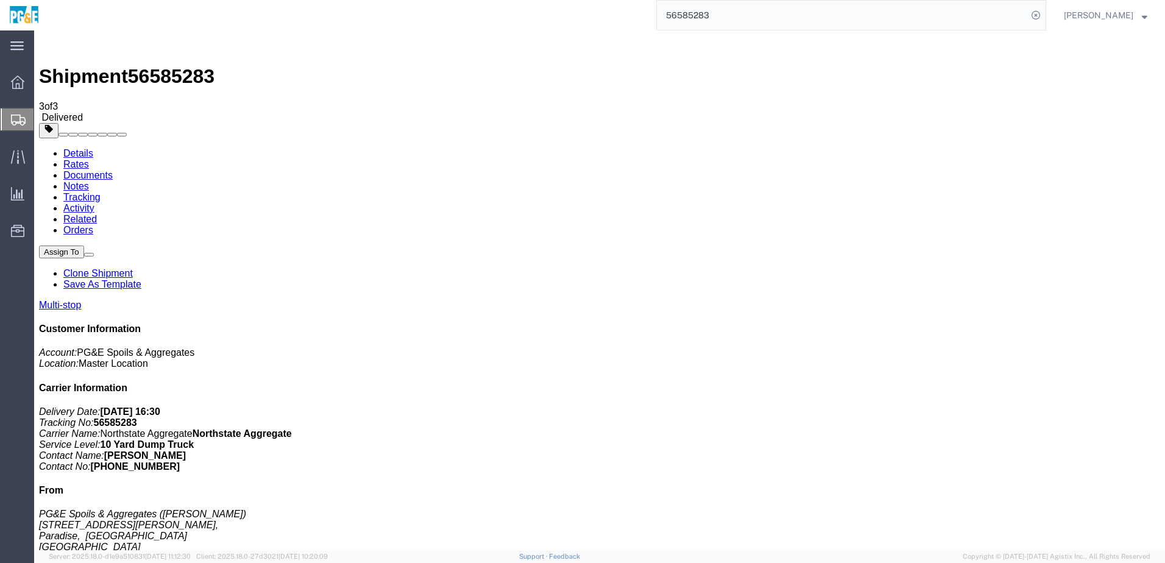
drag, startPoint x: 49, startPoint y: 217, endPoint x: 53, endPoint y: 205, distance: 12.1
checkbox input "true"
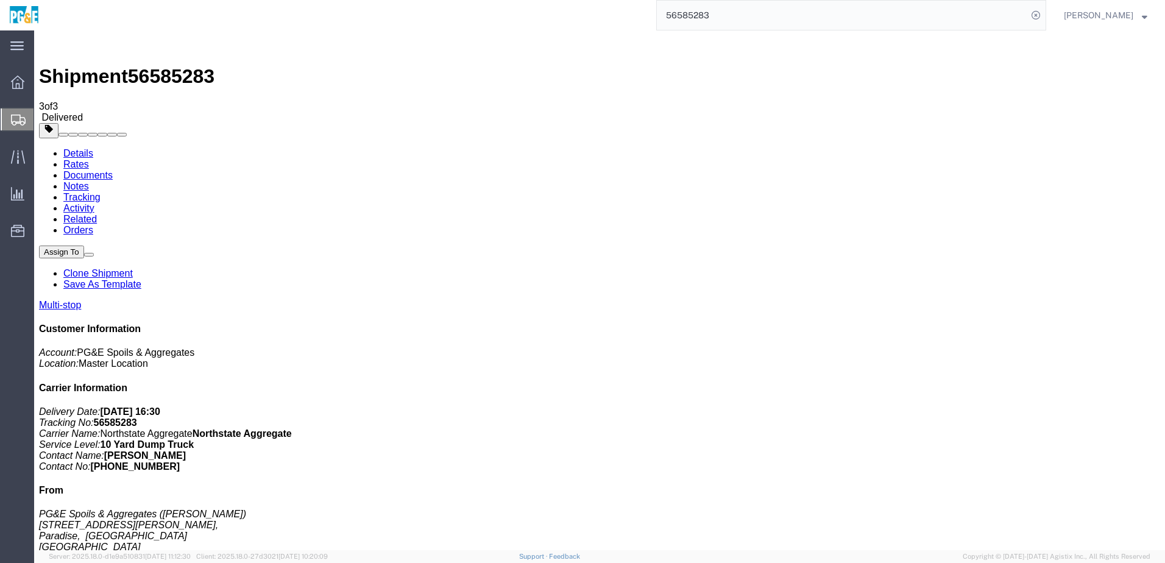
click at [101, 192] on link "Tracking" at bounding box center [81, 197] width 37 height 10
click at [723, 14] on input "56585283" at bounding box center [842, 15] width 371 height 29
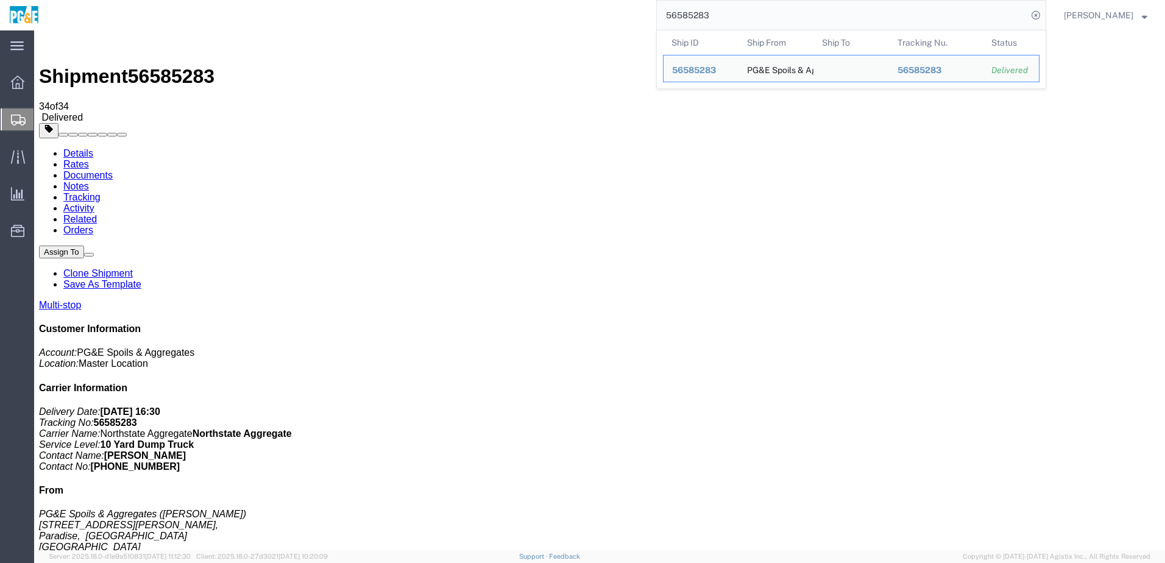
click at [723, 14] on input "56585283" at bounding box center [842, 15] width 371 height 29
paste input "97755"
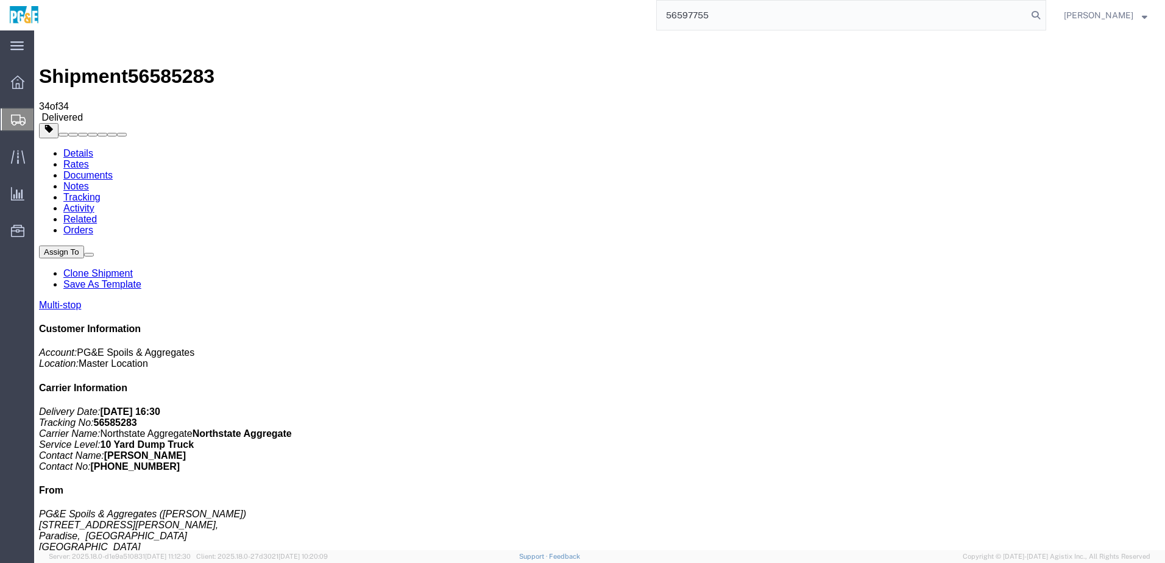
type input "56597755"
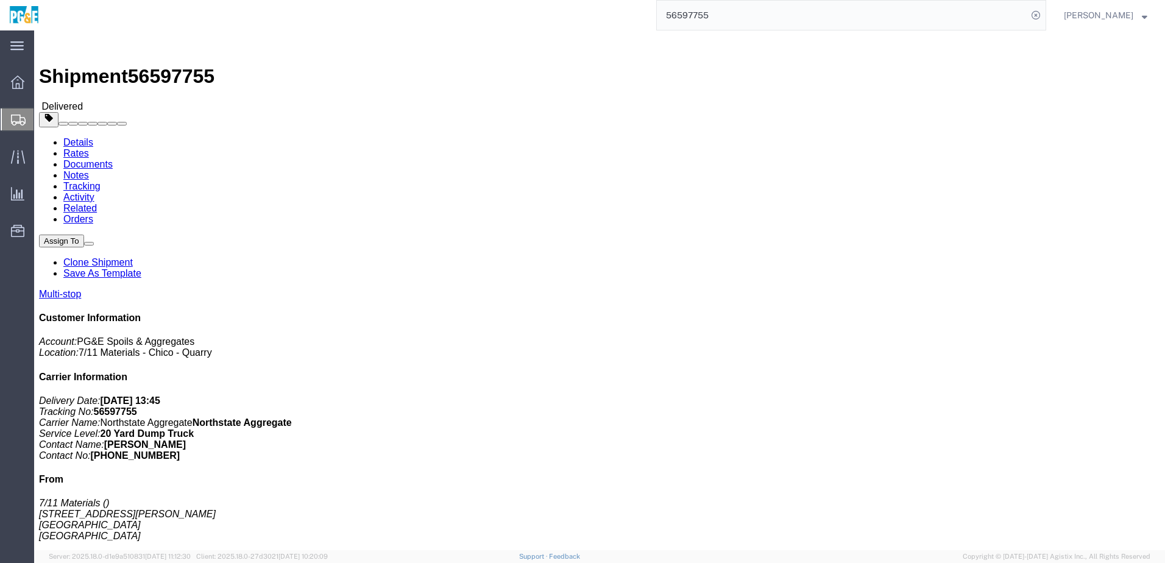
drag, startPoint x: 279, startPoint y: 352, endPoint x: 313, endPoint y: 351, distance: 34.1
click div "[STREET_ADDRESS]"
copy div "Cohasset"
click link "Documents"
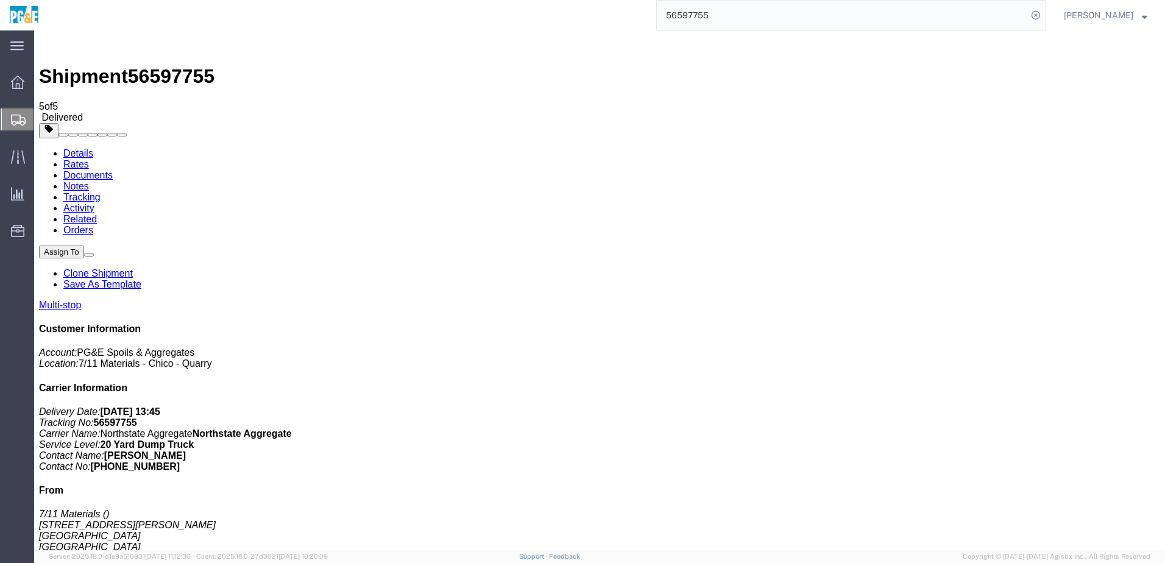
checkbox input "true"
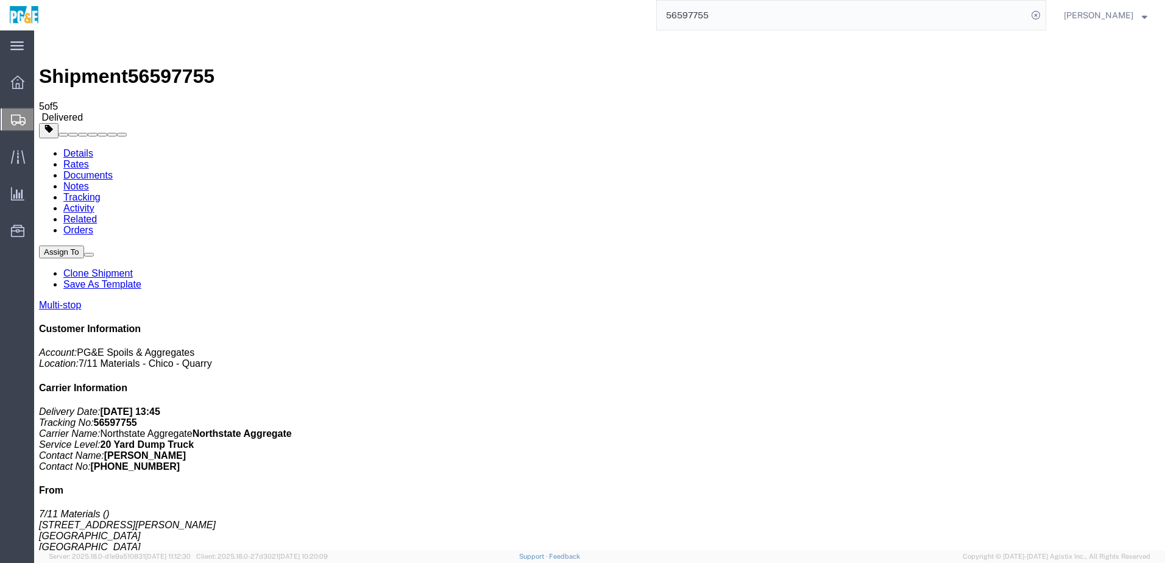
checkbox input "true"
click at [101, 192] on link "Tracking" at bounding box center [81, 197] width 37 height 10
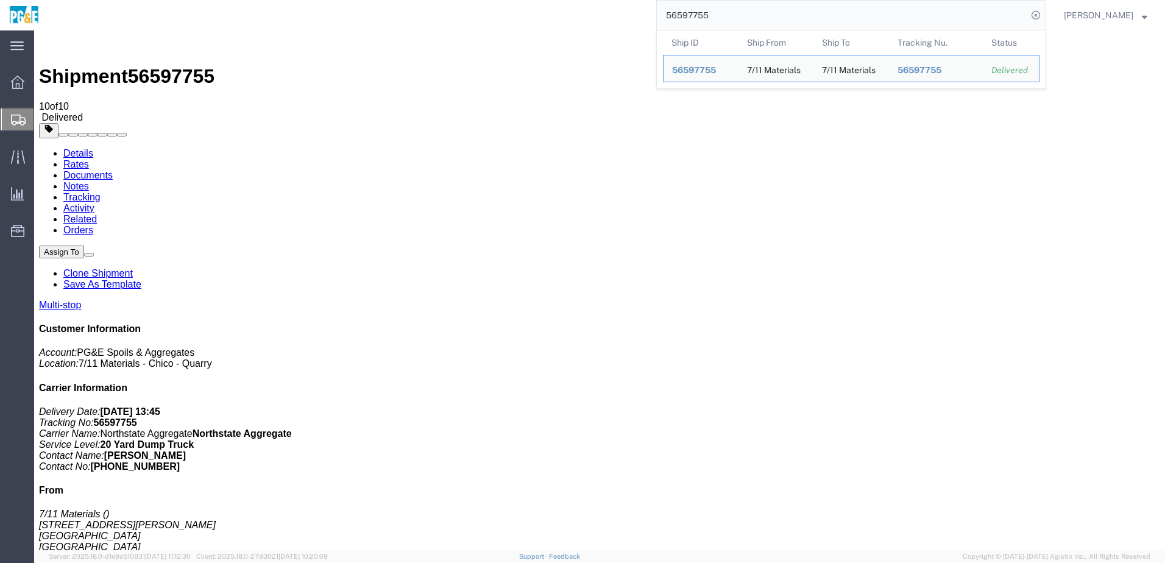
click at [710, 10] on input "56597755" at bounding box center [842, 15] width 371 height 29
paste input "4"
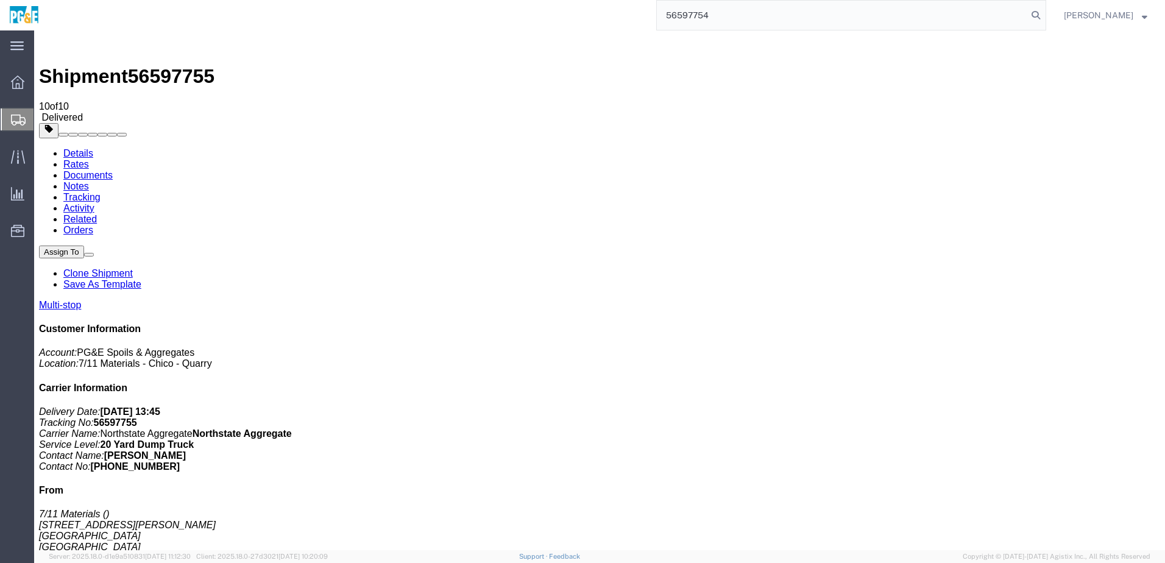
click at [742, 6] on input "56597754" at bounding box center [842, 15] width 371 height 29
type input "56597754"
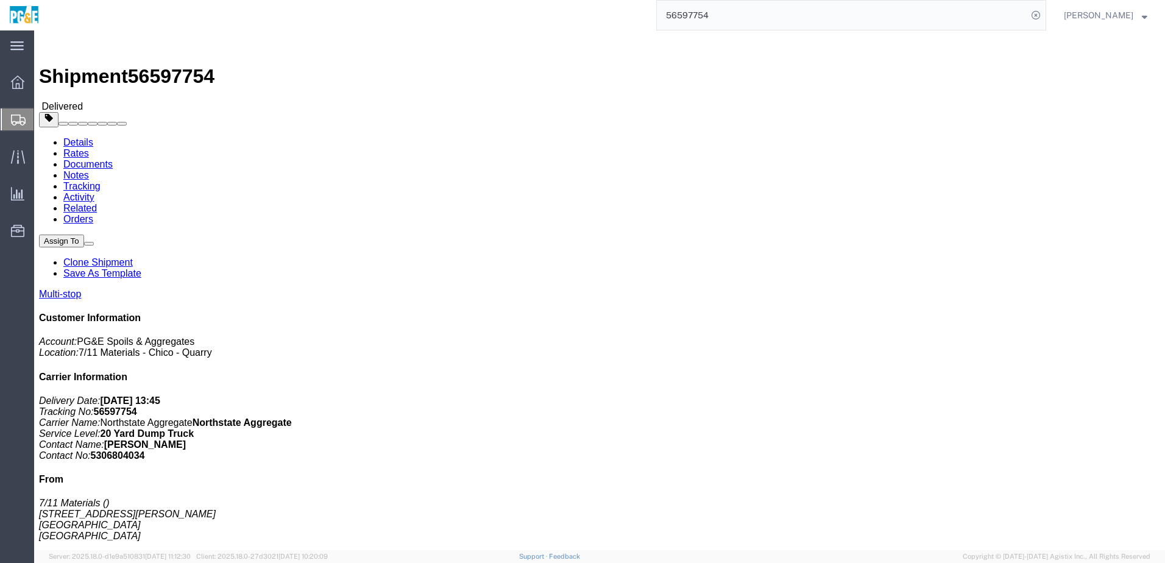
click link "Documents"
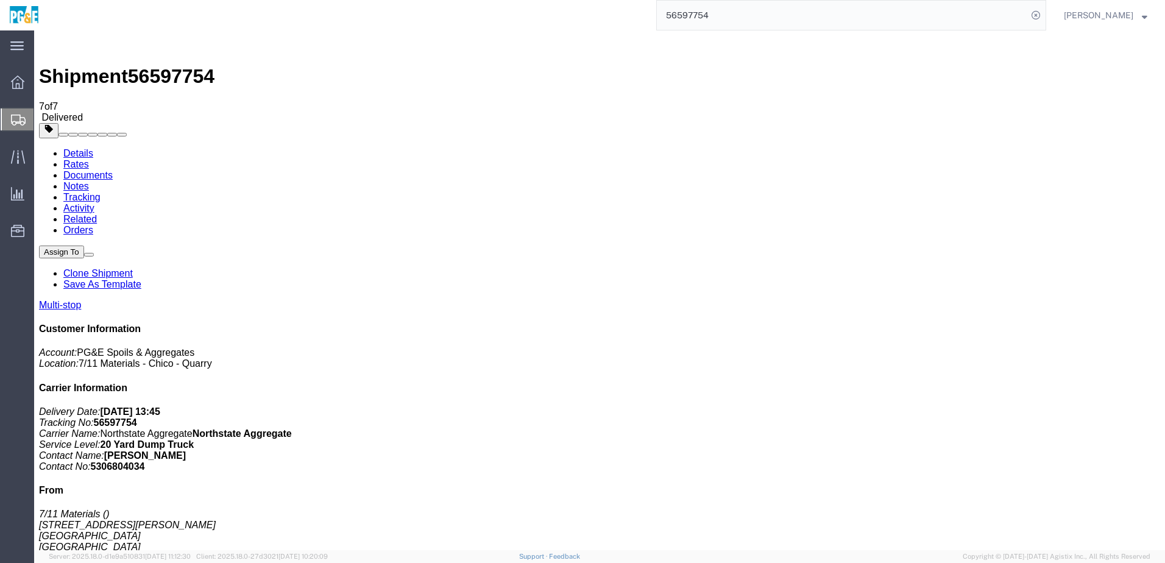
checkbox input "true"
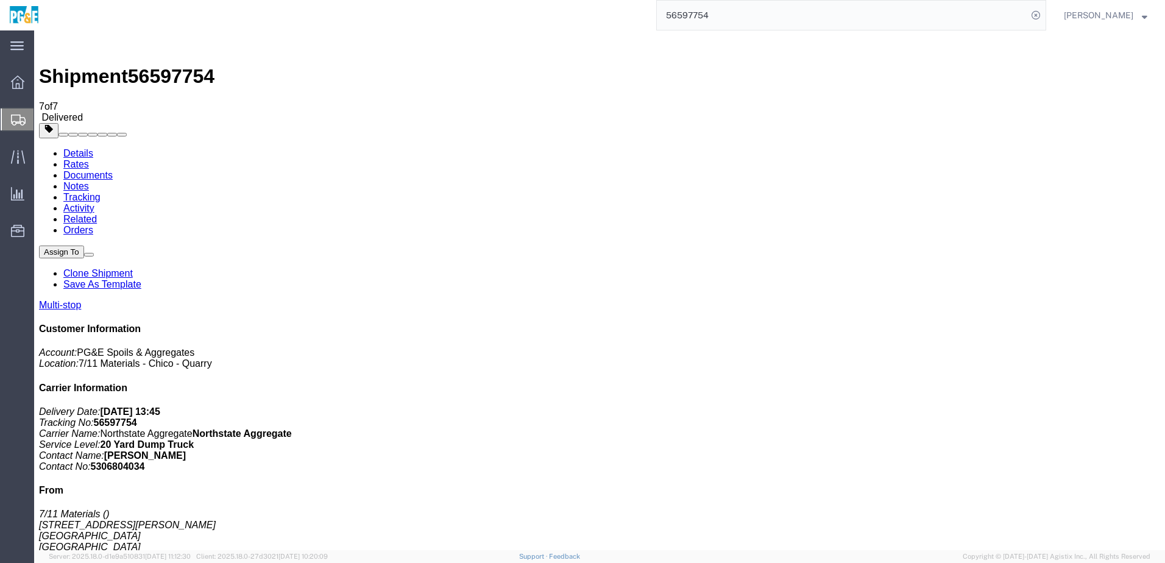
checkbox input "true"
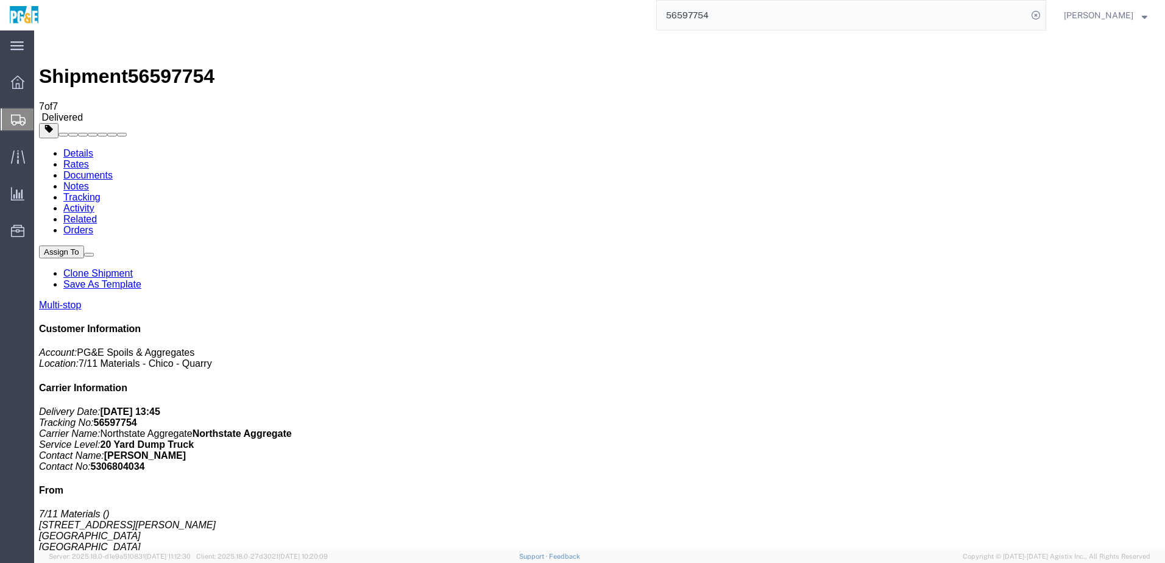
checkbox input "true"
click at [101, 192] on link "Tracking" at bounding box center [81, 197] width 37 height 10
